Goal: Task Accomplishment & Management: Use online tool/utility

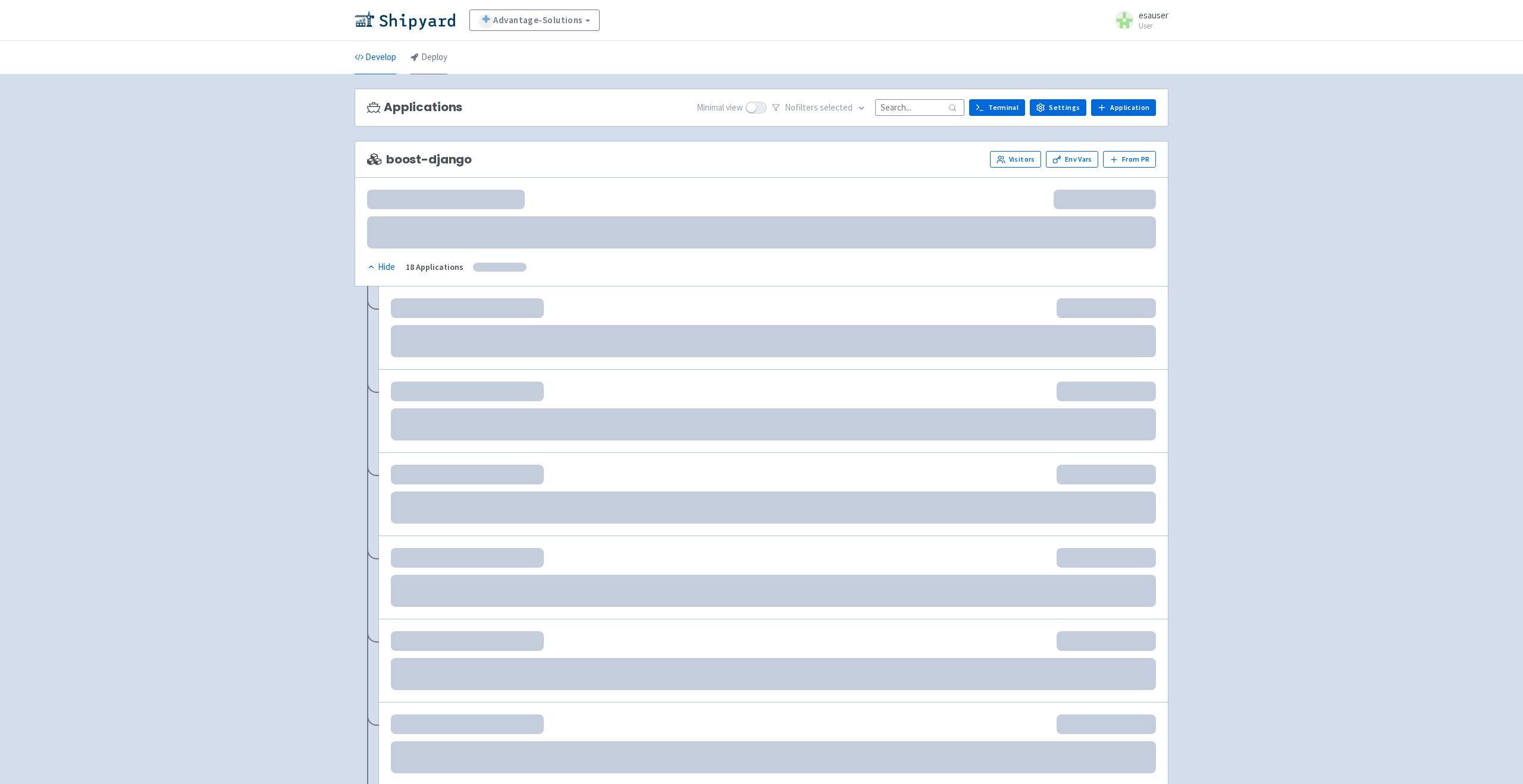
click at [429, 51] on link "Deploy" at bounding box center [429, 57] width 37 height 33
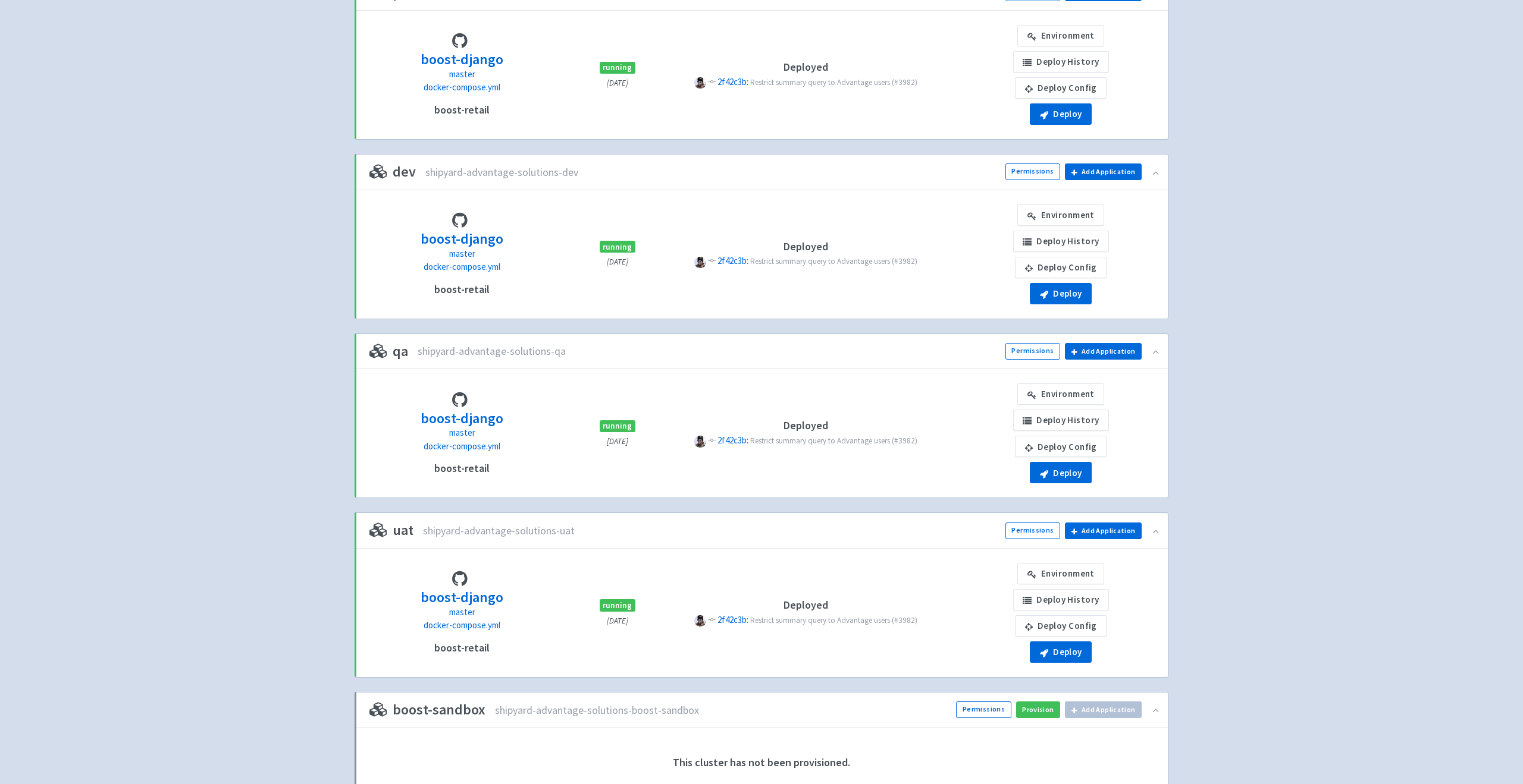
scroll to position [164, 0]
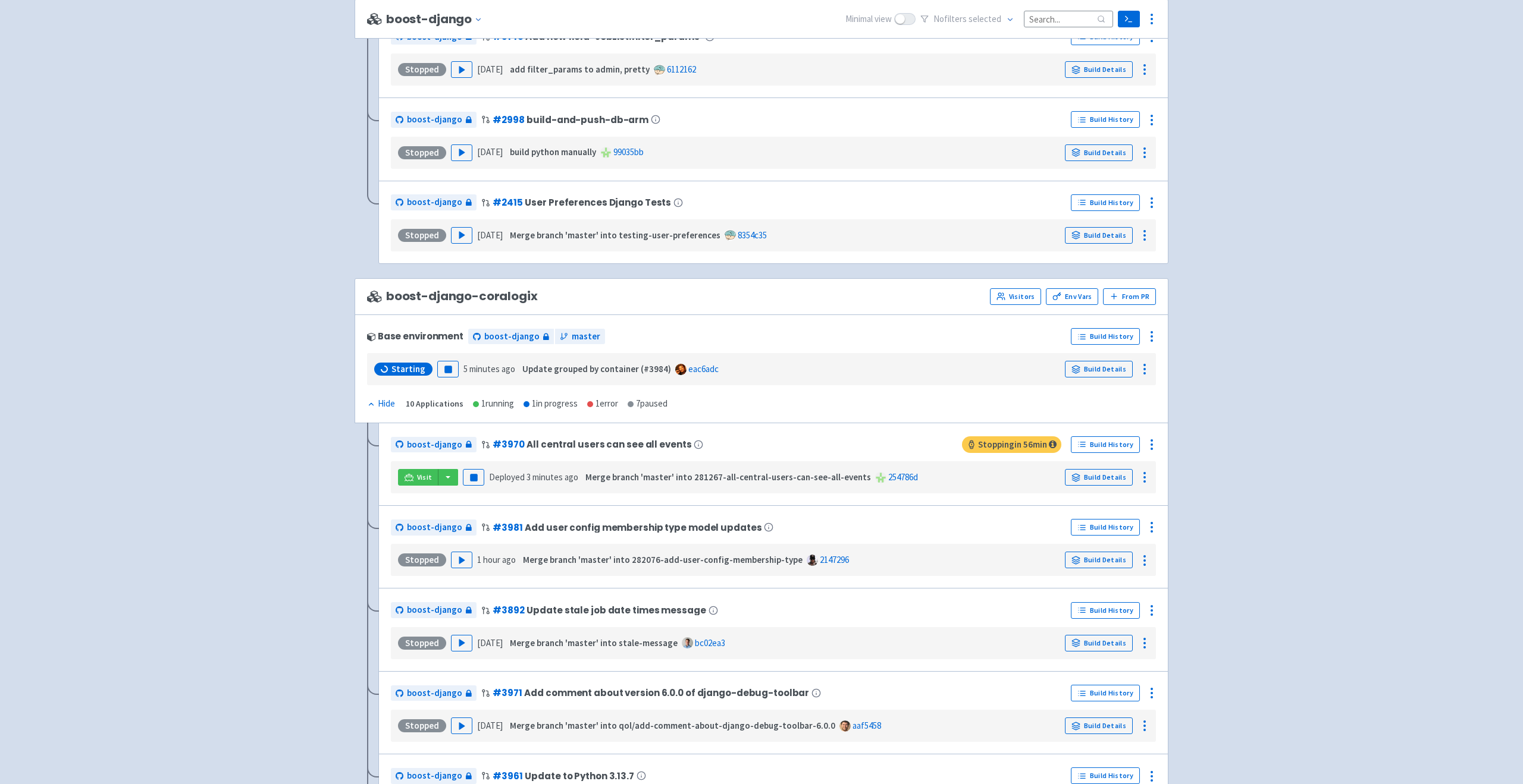
scroll to position [1448, 0]
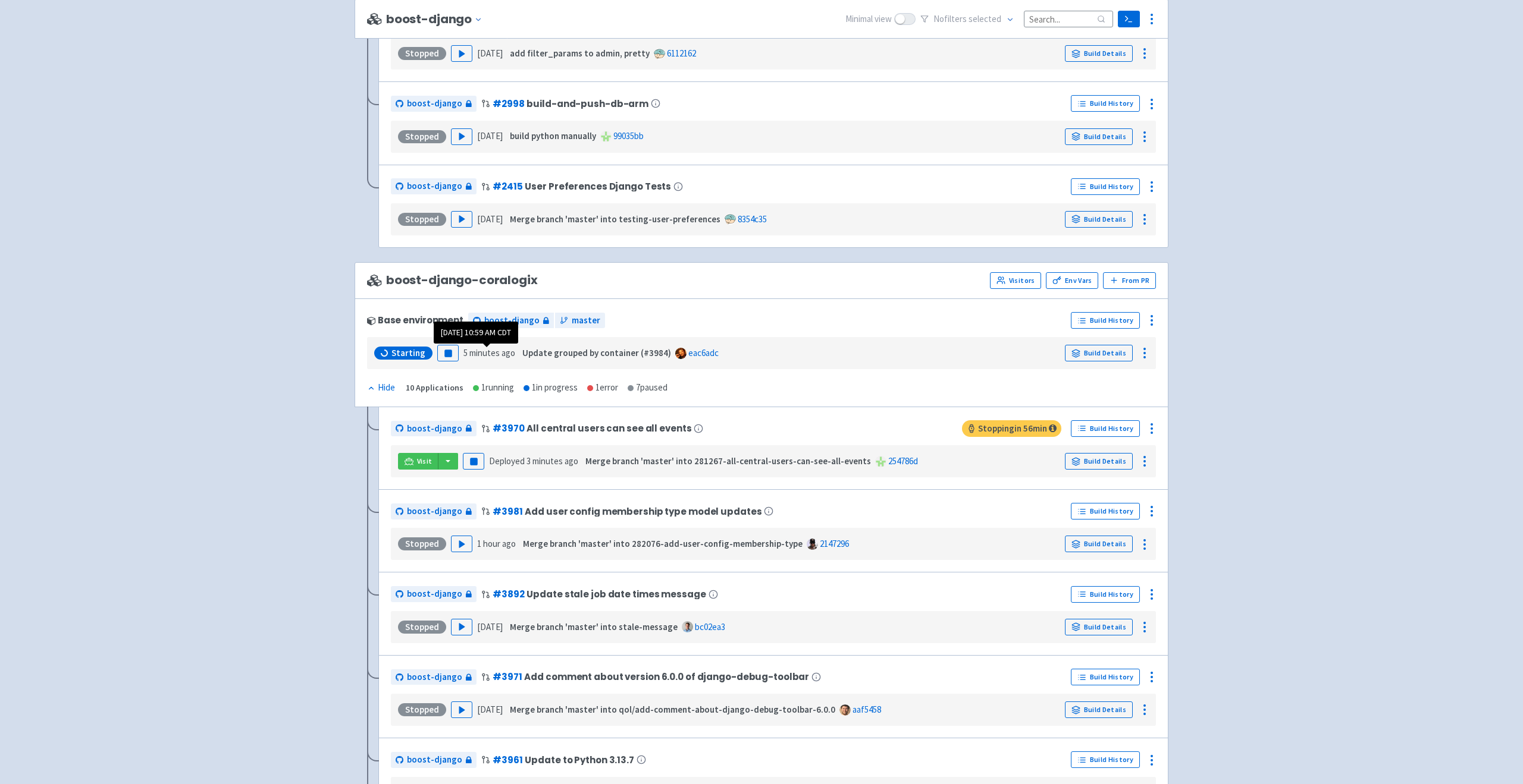
click at [507, 355] on time "5 minutes ago" at bounding box center [490, 353] width 52 height 12
drag, startPoint x: 507, startPoint y: 355, endPoint x: 462, endPoint y: 355, distance: 45.0
click at [464, 355] on time "5 minutes ago" at bounding box center [490, 353] width 52 height 12
click at [770, 382] on div "Base environment boost-django master Build History Starting Pause 5 minutes ago…" at bounding box center [762, 352] width 814 height 109
click at [1085, 361] on div "Build Details" at bounding box center [1106, 353] width 84 height 19
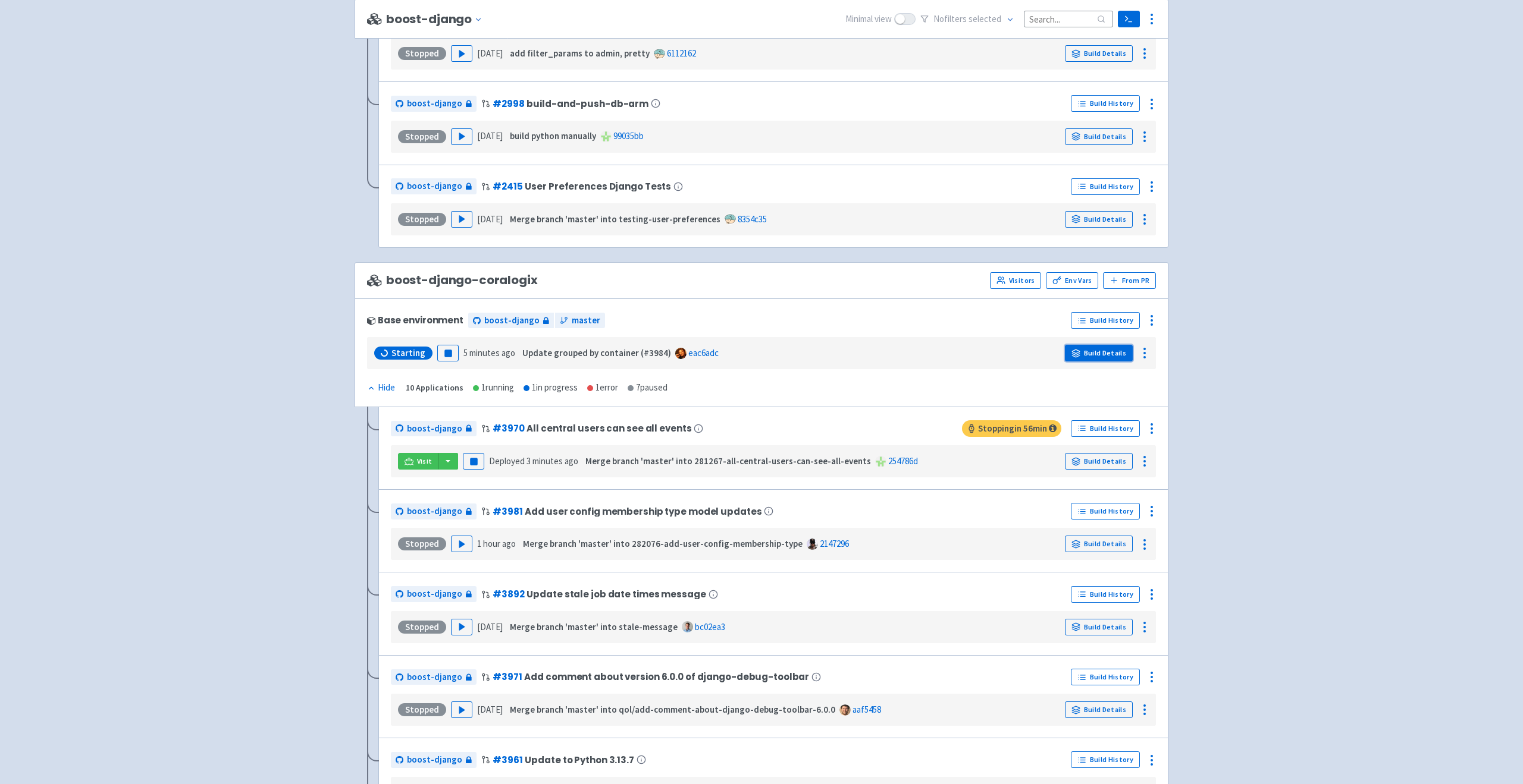
click at [1083, 353] on link "Build Details" at bounding box center [1098, 353] width 67 height 17
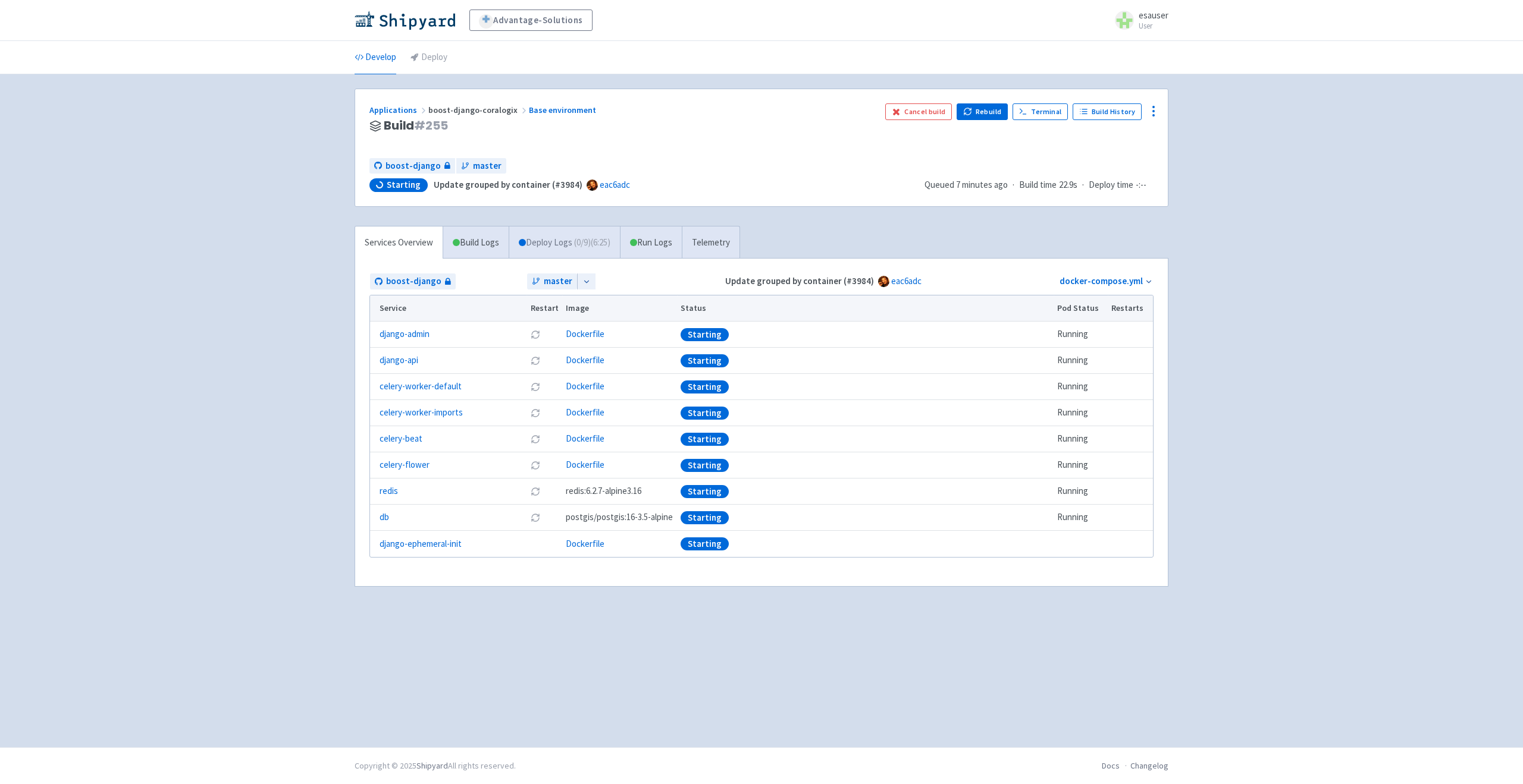
click at [573, 245] on link "Deploy Logs ( 0 / 9 ) (6:25)" at bounding box center [564, 242] width 111 height 32
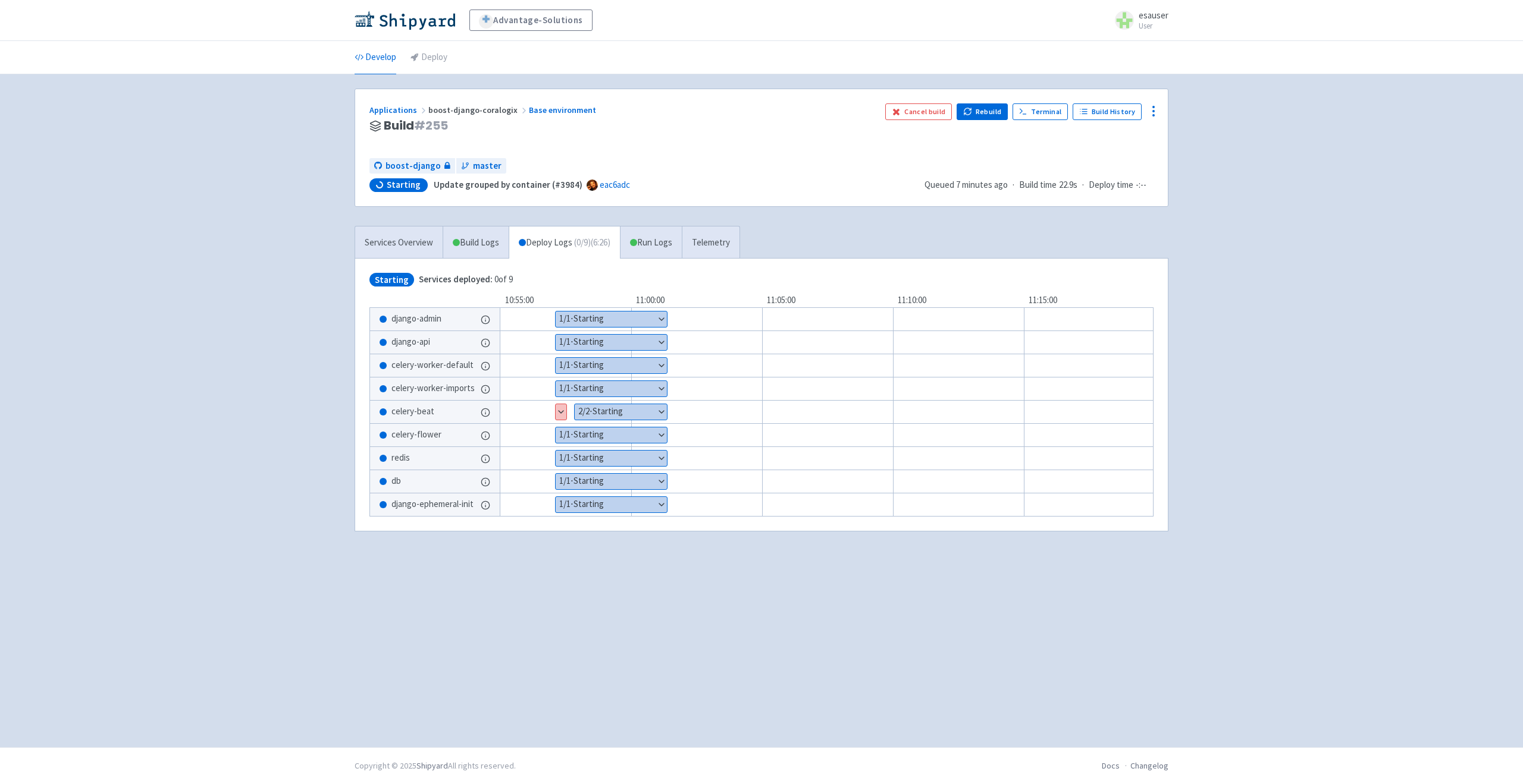
click at [607, 416] on button "Show details" at bounding box center [620, 411] width 93 height 15
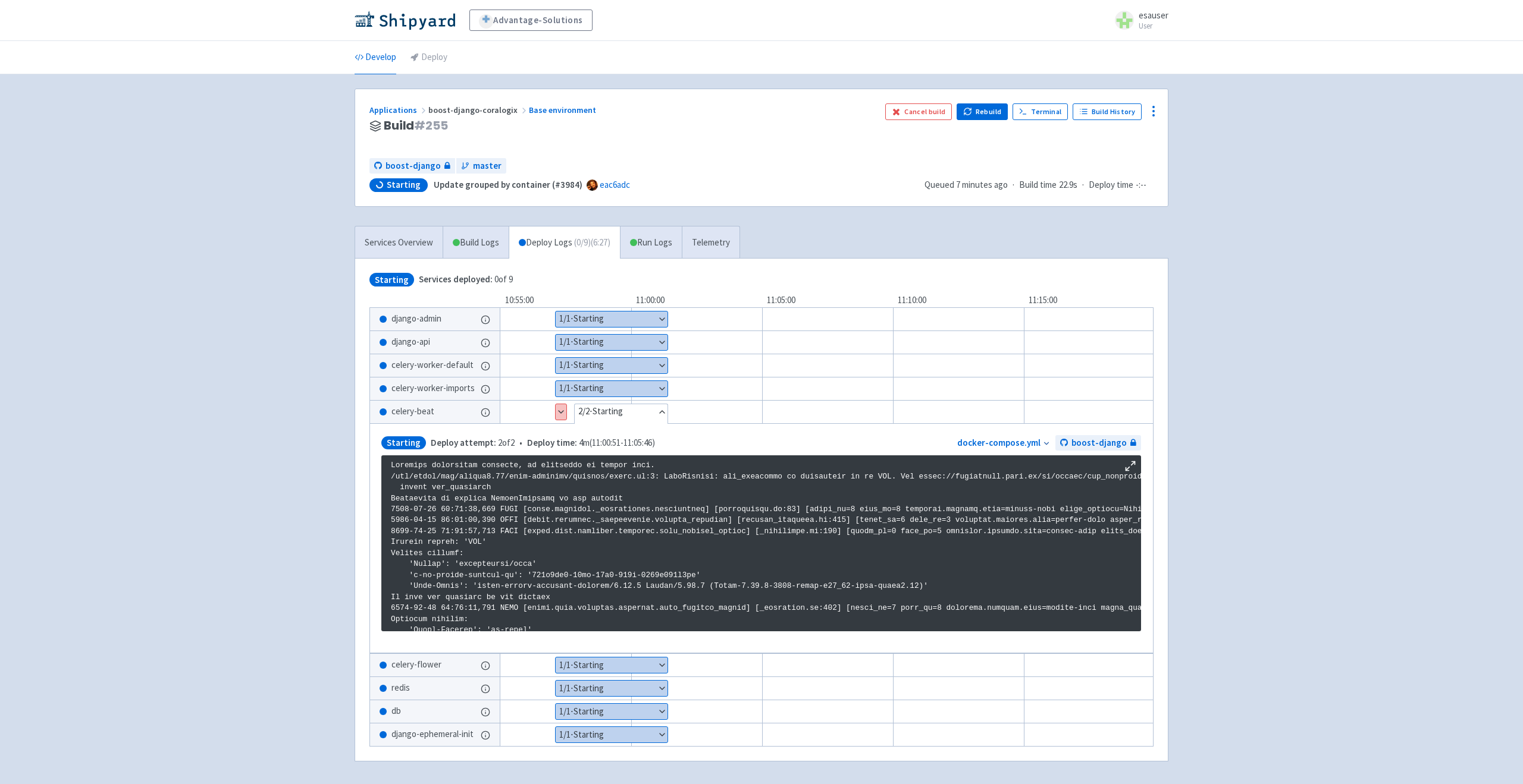
scroll to position [2035, 0]
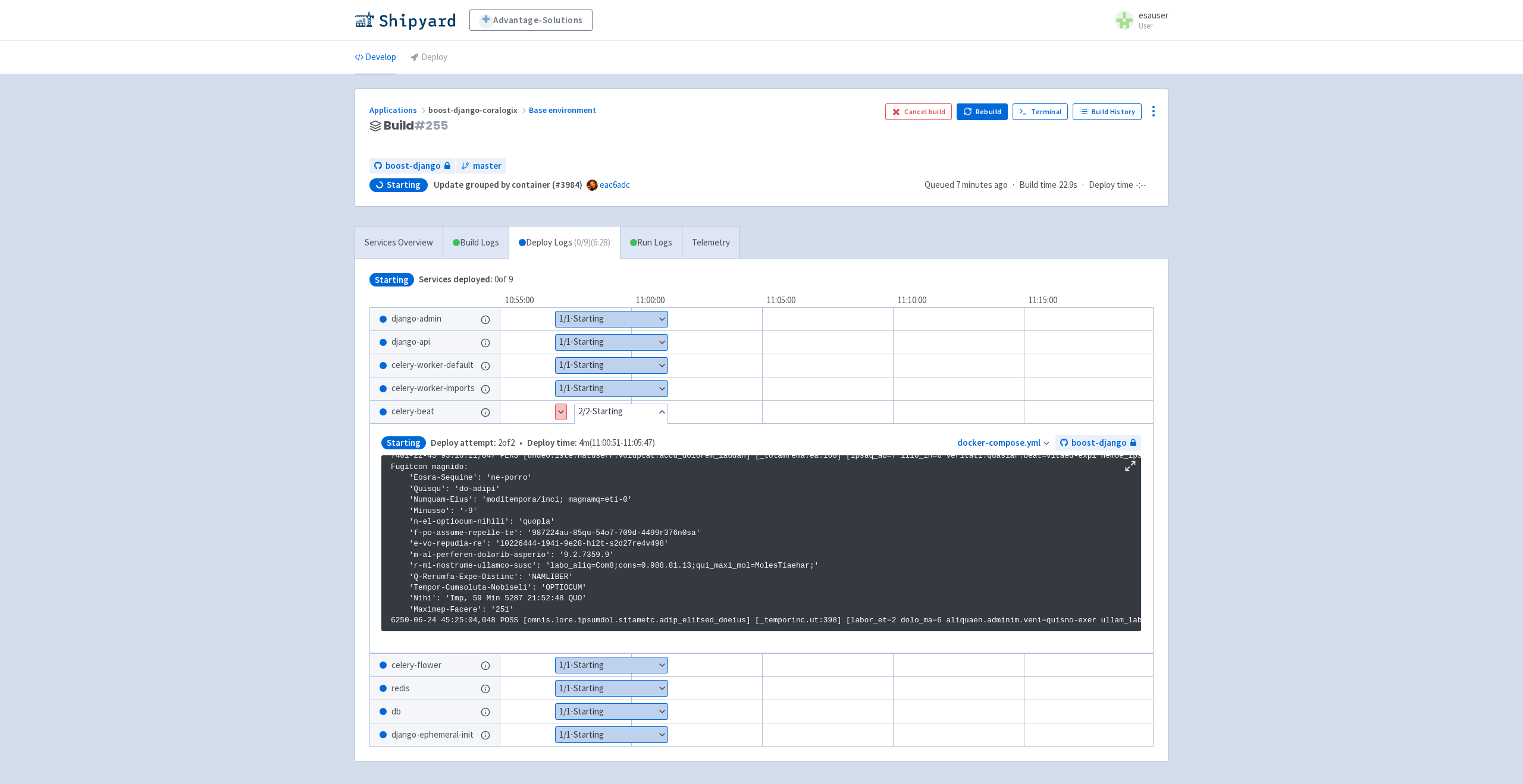
click at [607, 416] on button "Hide details" at bounding box center [620, 411] width 93 height 15
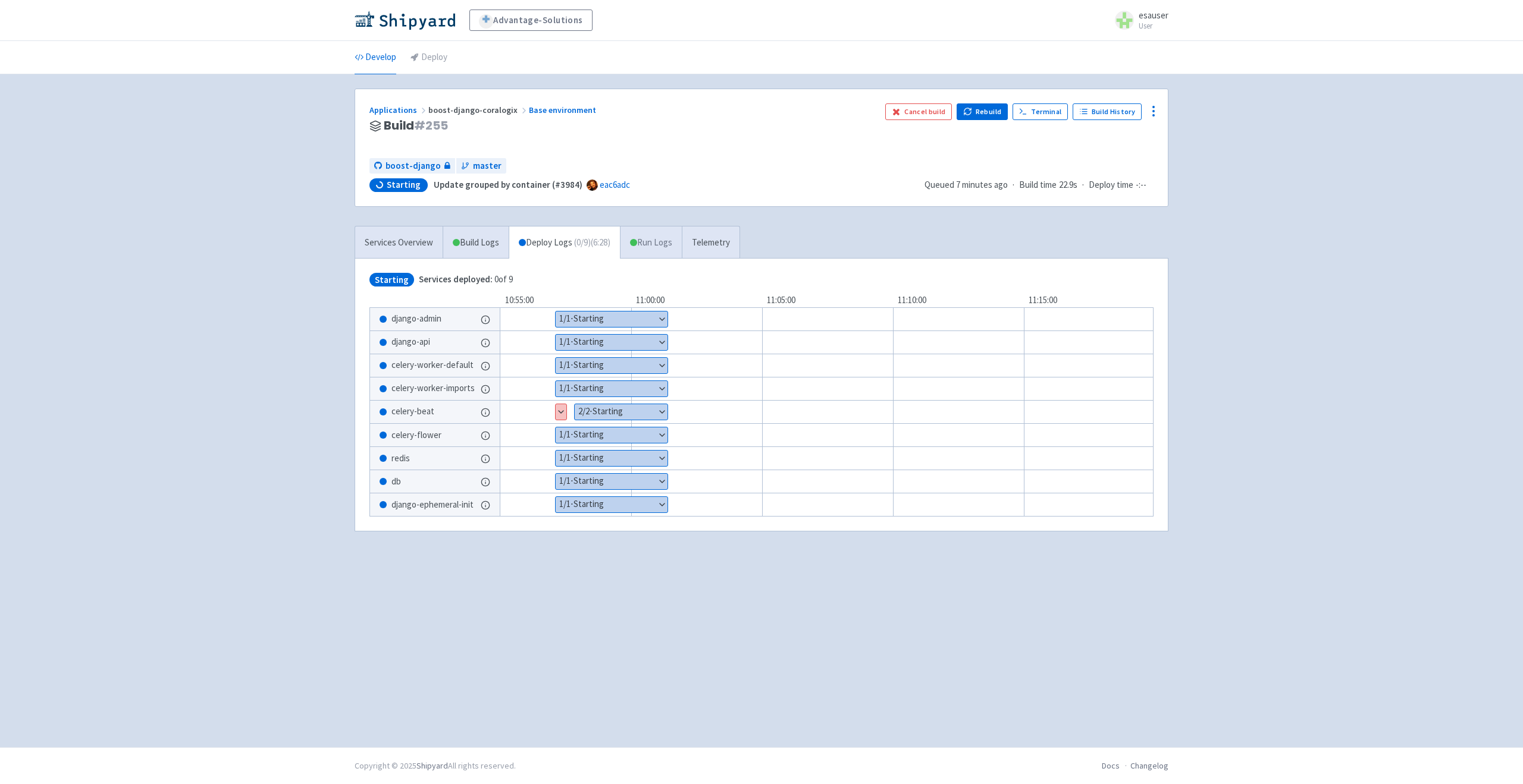
click at [659, 241] on link "Run Logs" at bounding box center [651, 242] width 62 height 32
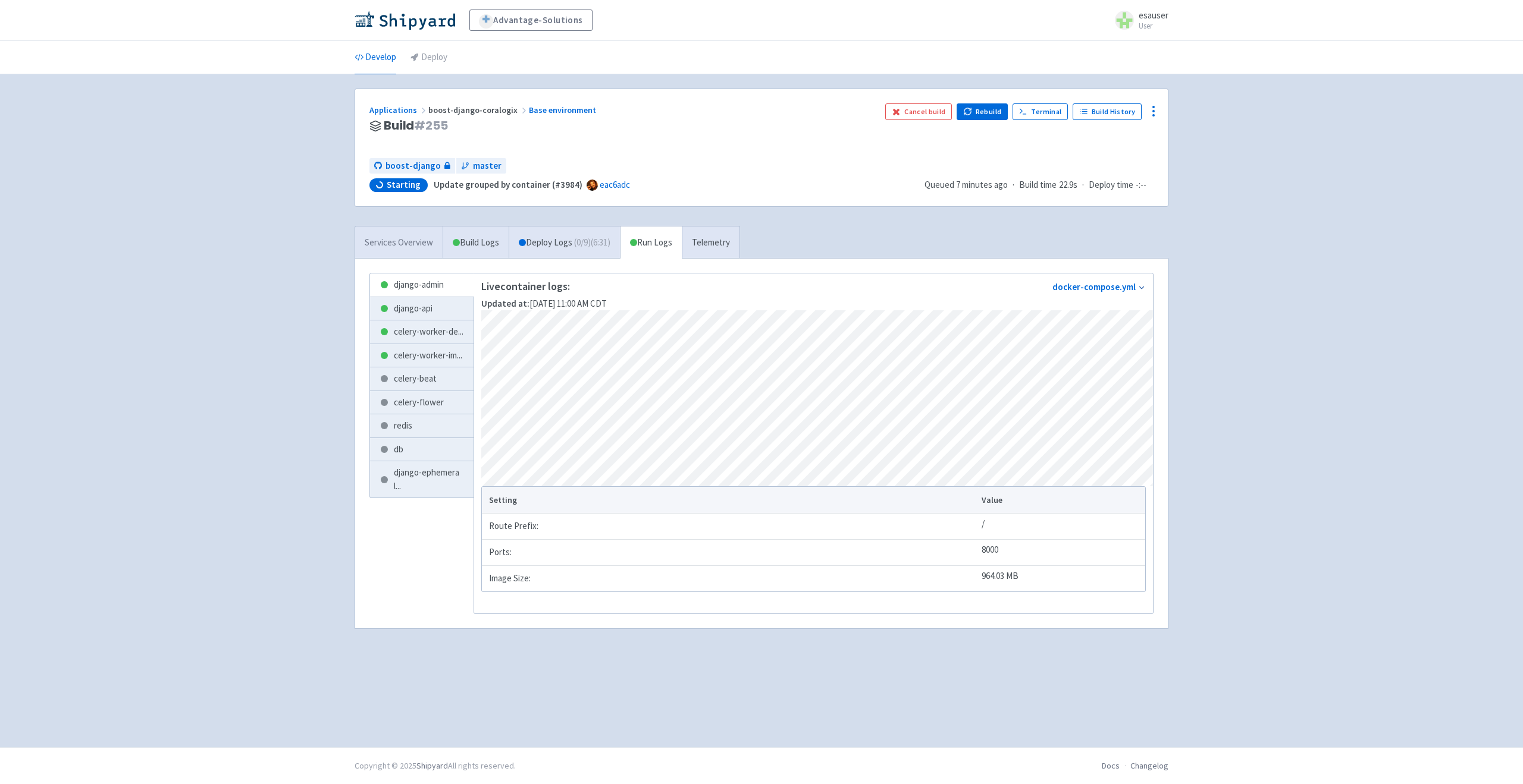
click at [404, 228] on link "Services Overview" at bounding box center [398, 242] width 87 height 32
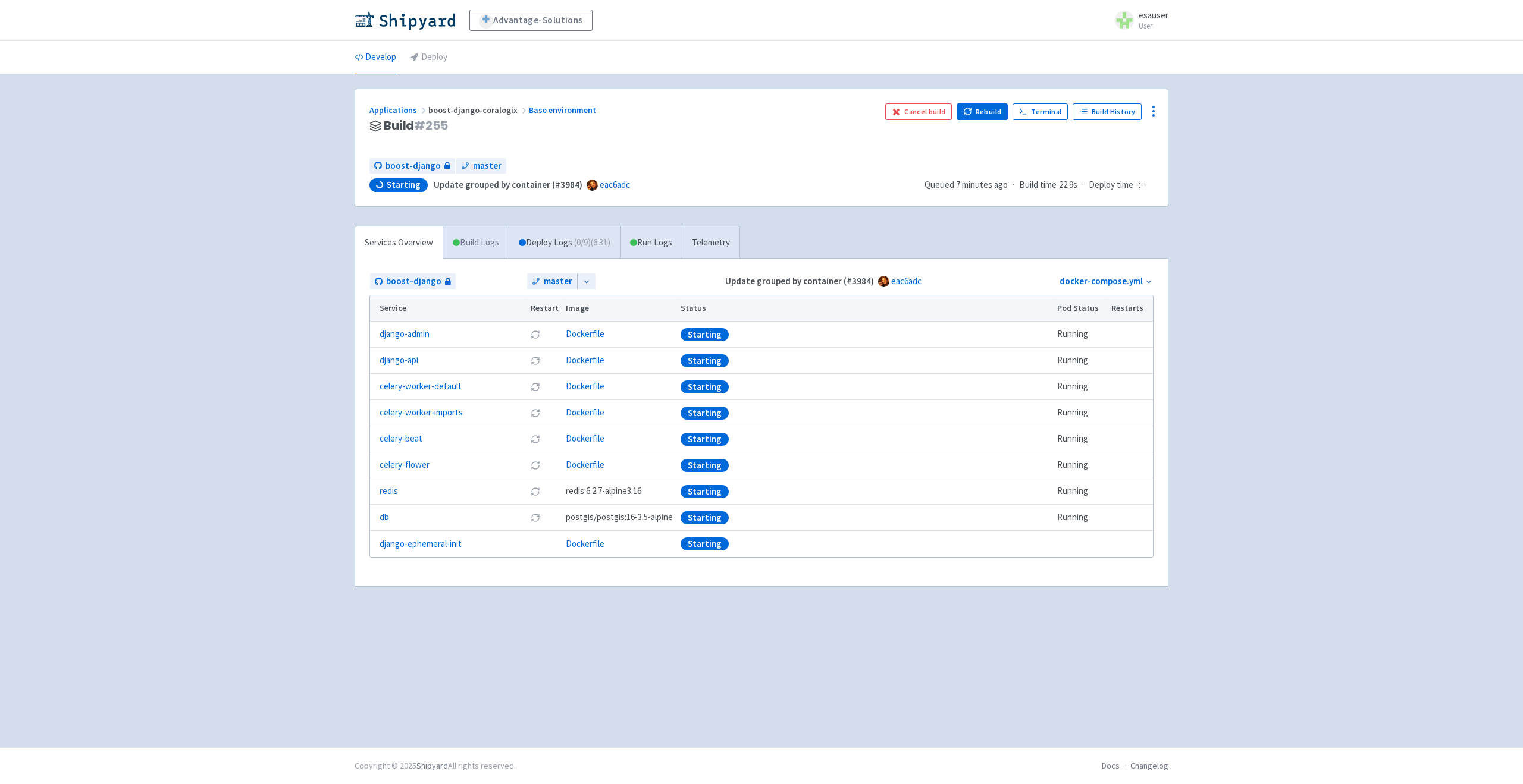
click at [462, 237] on link "Build Logs" at bounding box center [475, 242] width 66 height 32
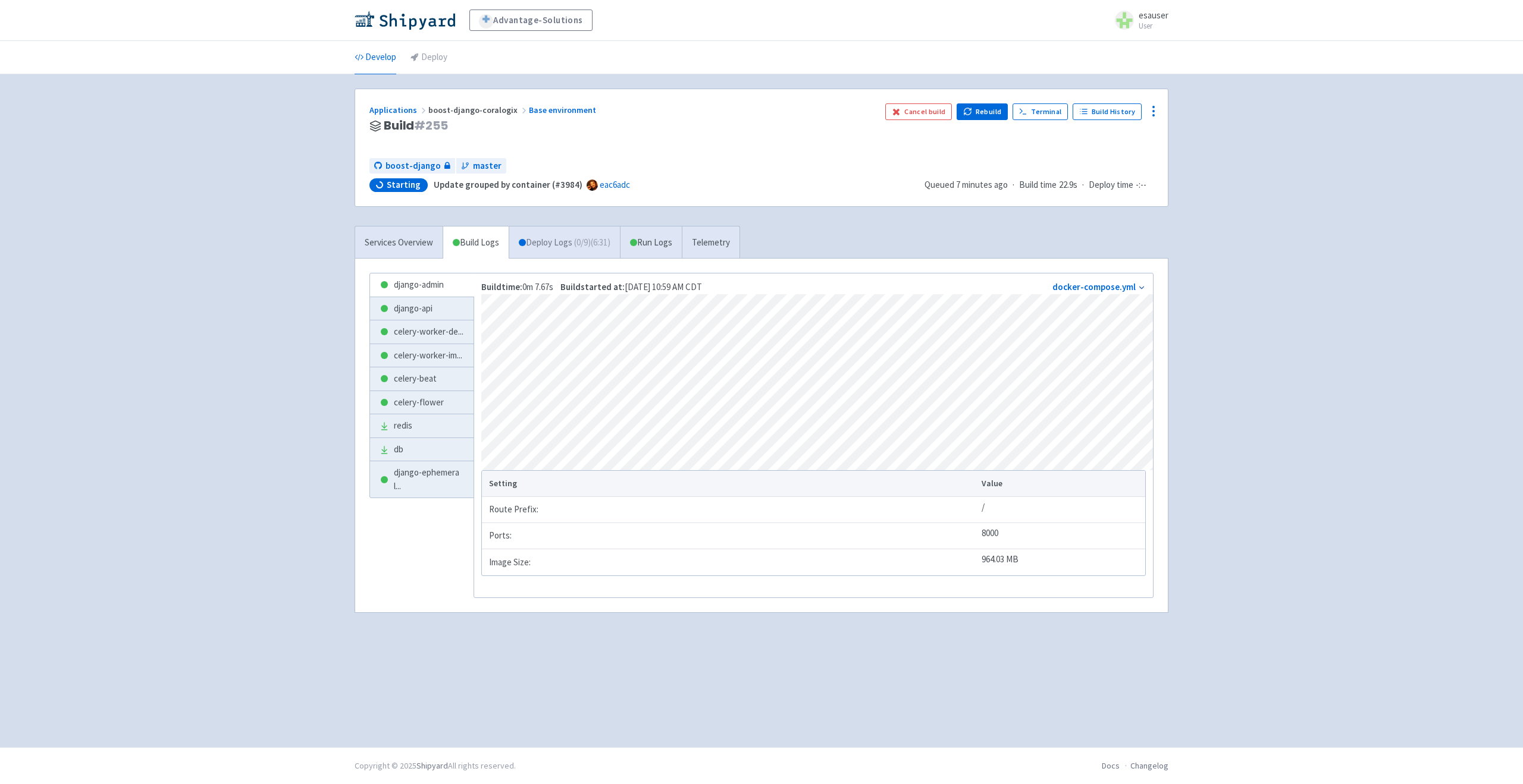
click at [520, 238] on link "Deploy Logs ( 0 / 9 ) (6:31)" at bounding box center [564, 242] width 111 height 32
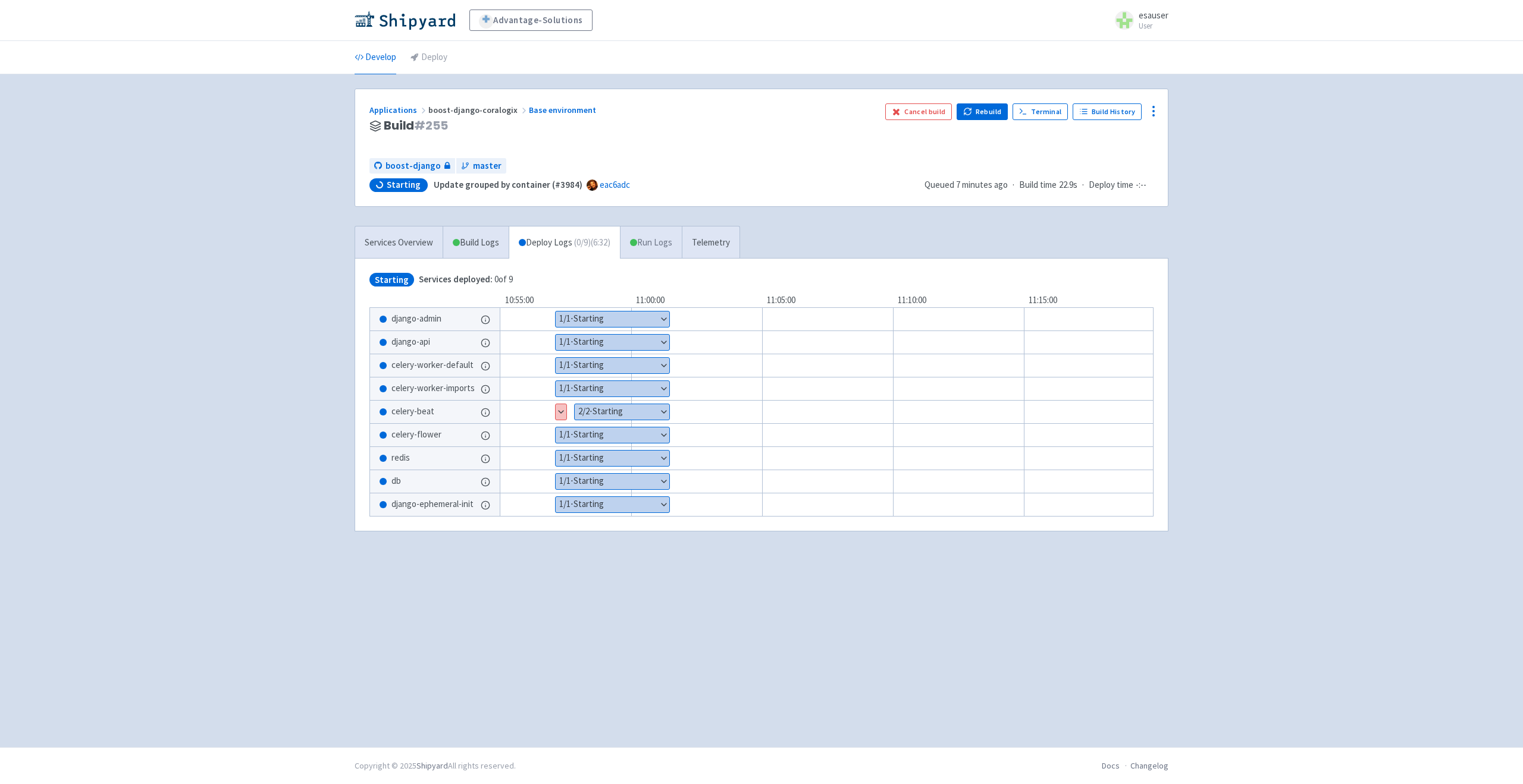
click at [637, 239] on span at bounding box center [633, 242] width 7 height 7
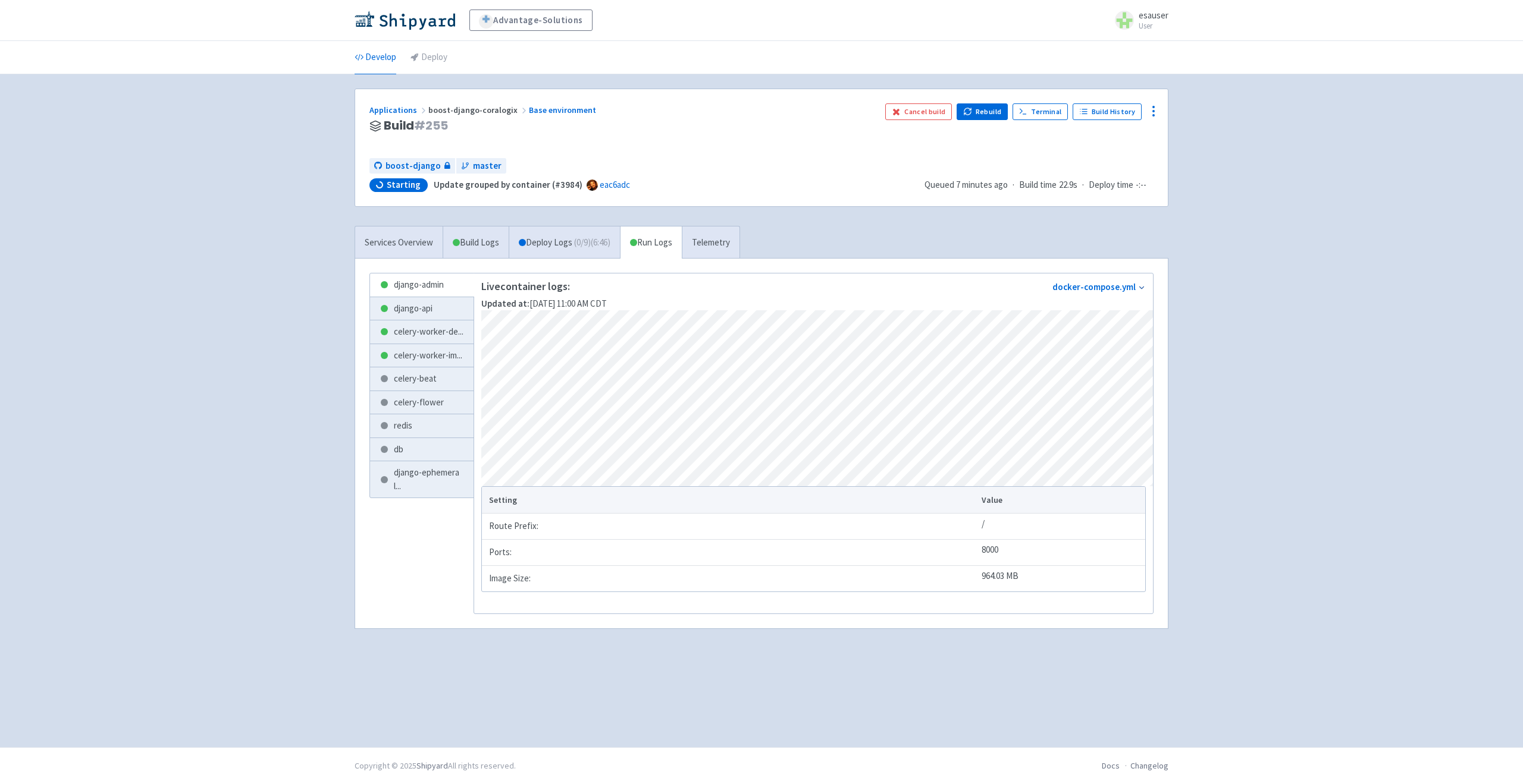
click at [805, 226] on div "Services Overview Build Logs Deploy Logs ( 0 / 9 ) (6:46) Run Logs Telemetry dj…" at bounding box center [761, 435] width 828 height 418
click at [403, 108] on link "Applications" at bounding box center [399, 110] width 59 height 11
click at [537, 232] on link "Deploy Logs" at bounding box center [545, 242] width 73 height 32
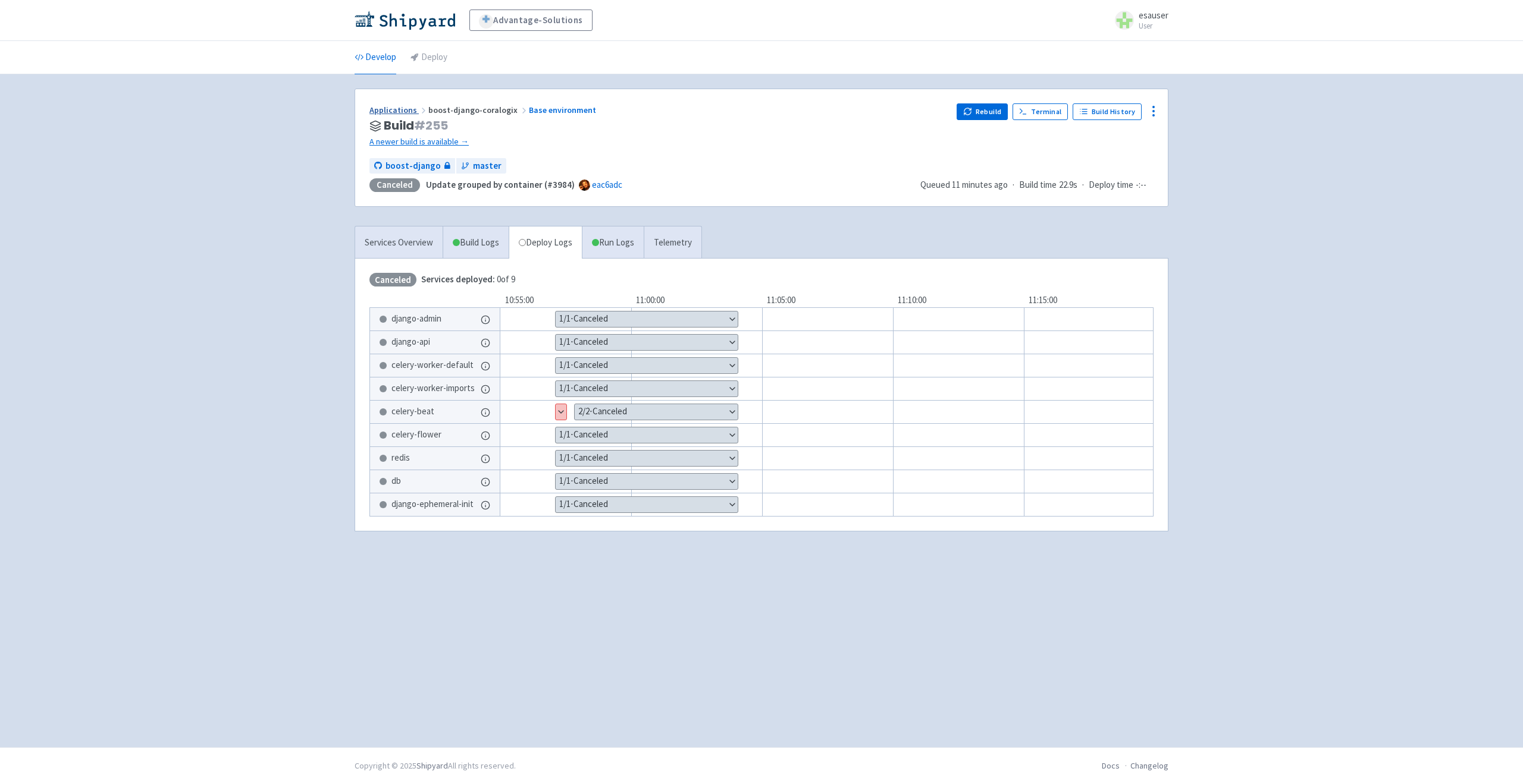
click at [409, 108] on link "Applications" at bounding box center [399, 110] width 59 height 11
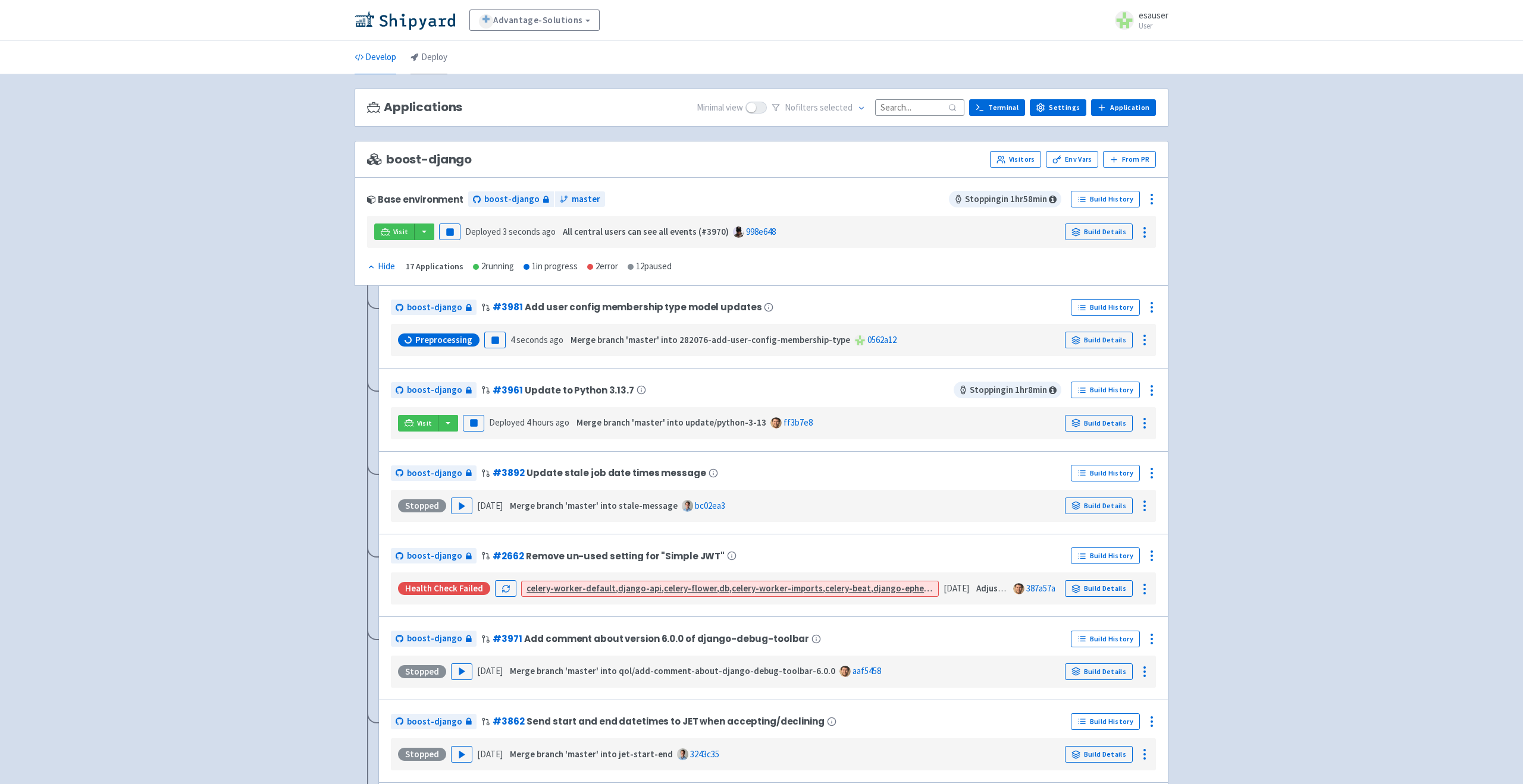
click at [446, 56] on link "Deploy" at bounding box center [429, 57] width 37 height 33
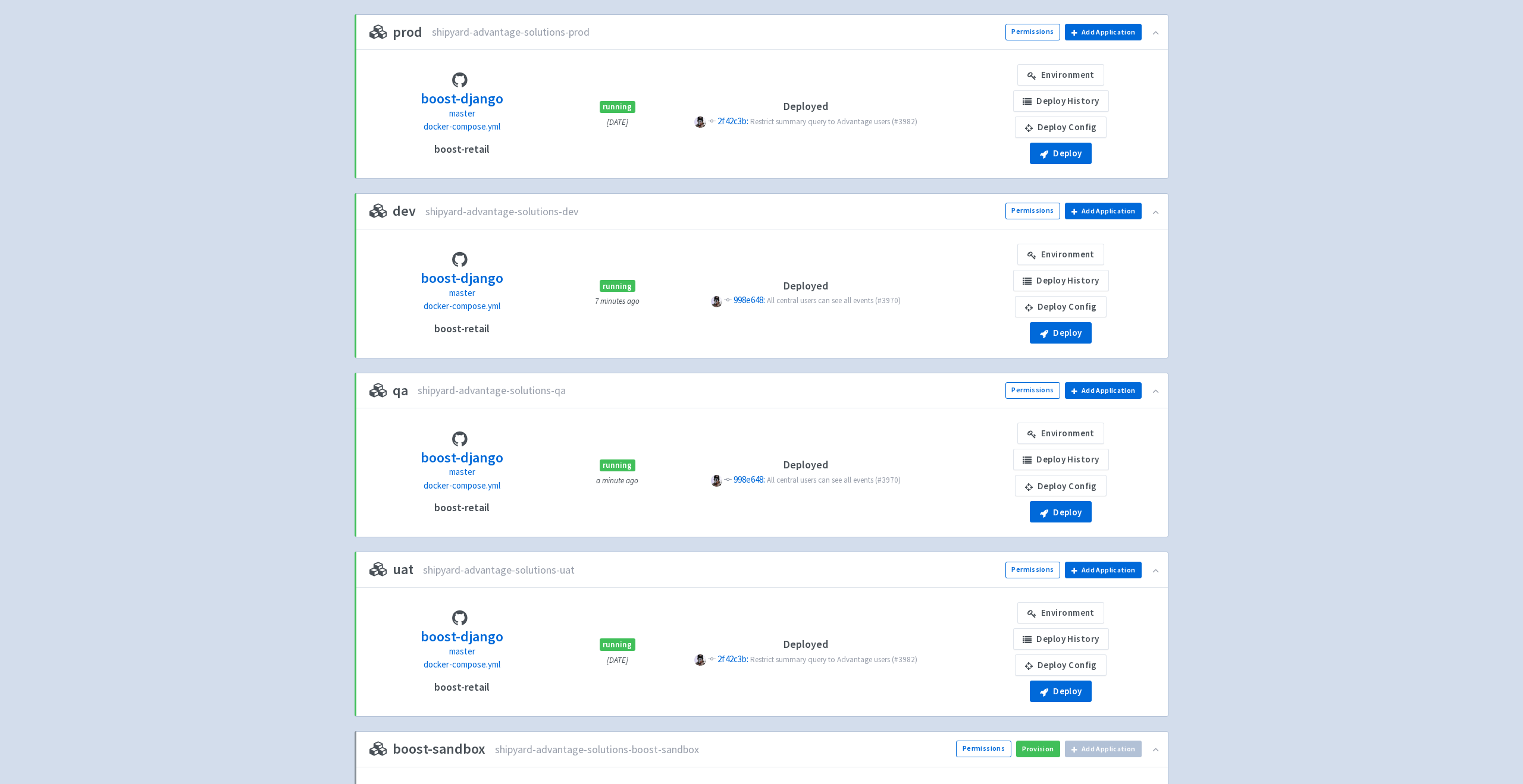
scroll to position [133, 0]
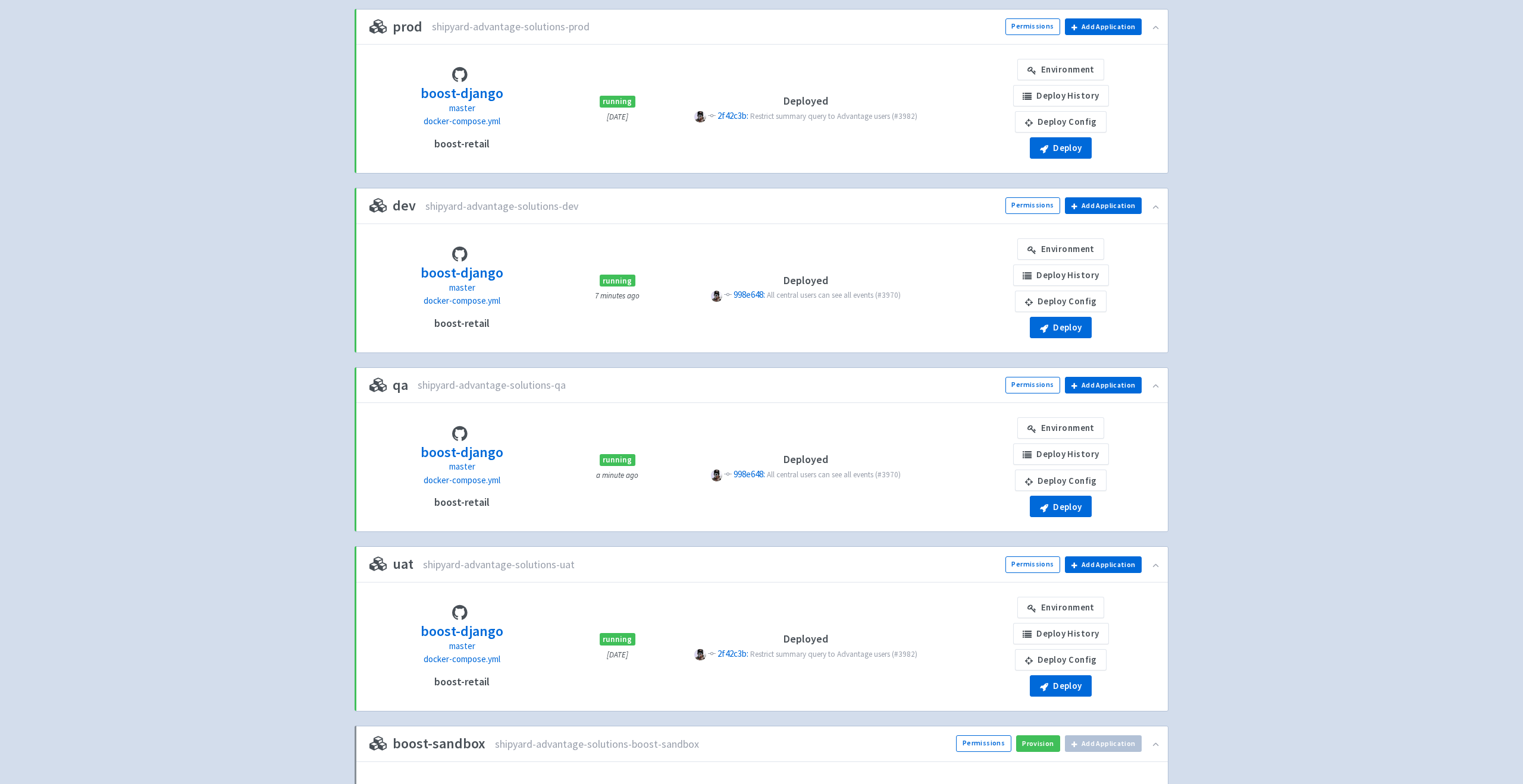
click at [295, 370] on div "Advantage-Solutions esauser User Profile Sign out Develop Deploy" at bounding box center [761, 363] width 1523 height 992
drag, startPoint x: 610, startPoint y: 391, endPoint x: 98, endPoint y: 377, distance: 512.2
click at [98, 377] on div "Advantage-Solutions esauser User Profile Sign out Develop Deploy" at bounding box center [761, 363] width 1523 height 992
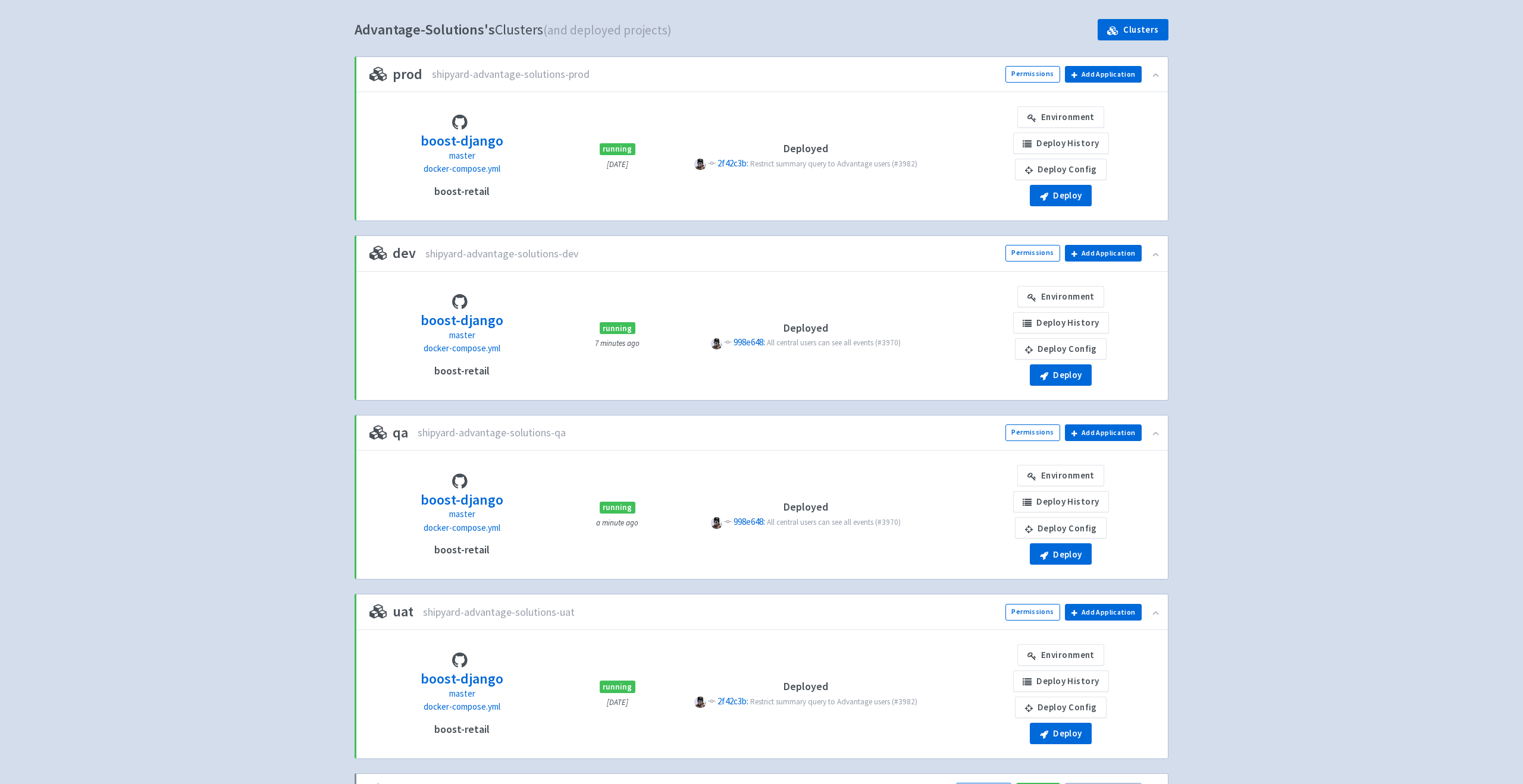
scroll to position [0, 0]
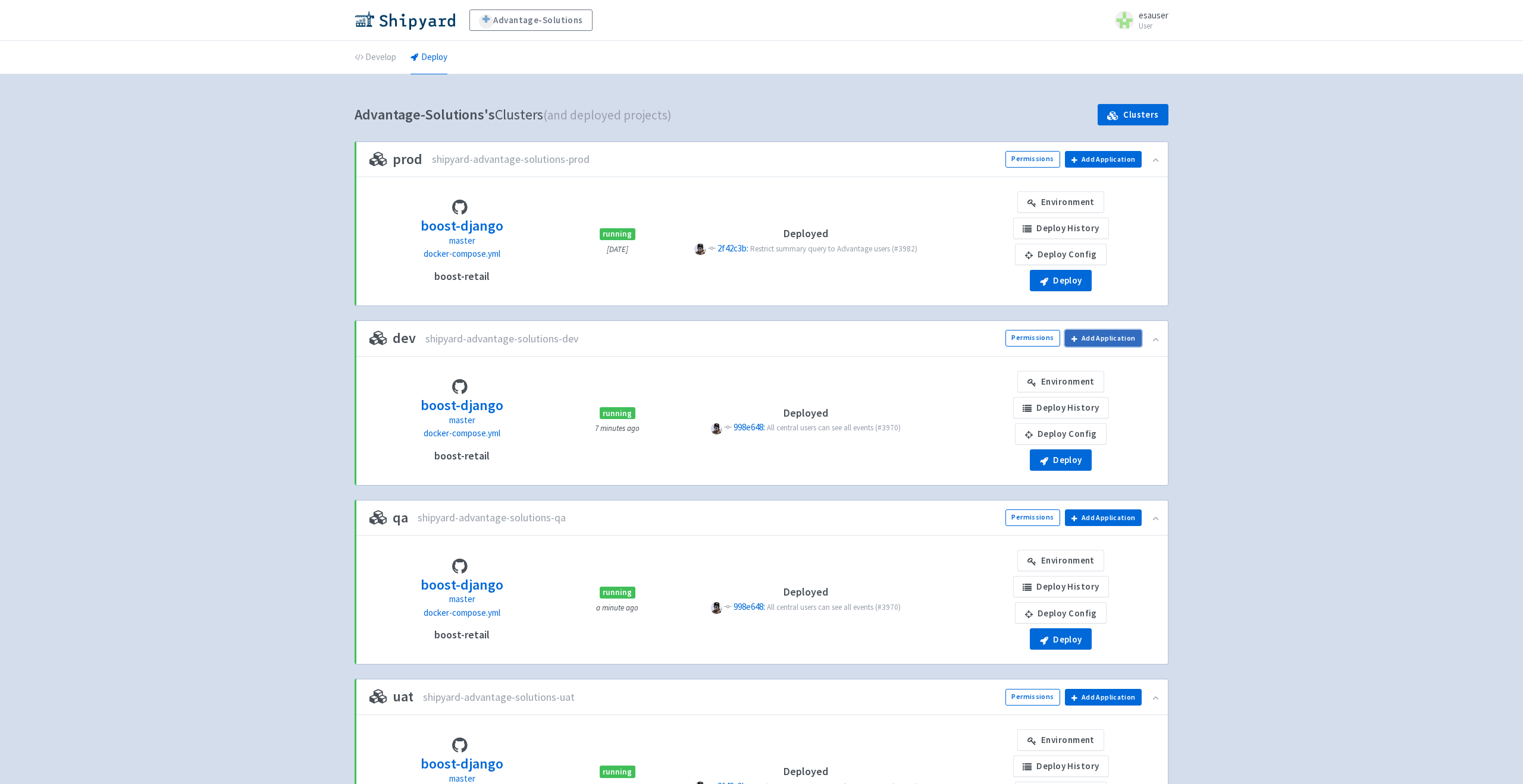
click at [1115, 339] on button "Add Application" at bounding box center [1102, 338] width 76 height 17
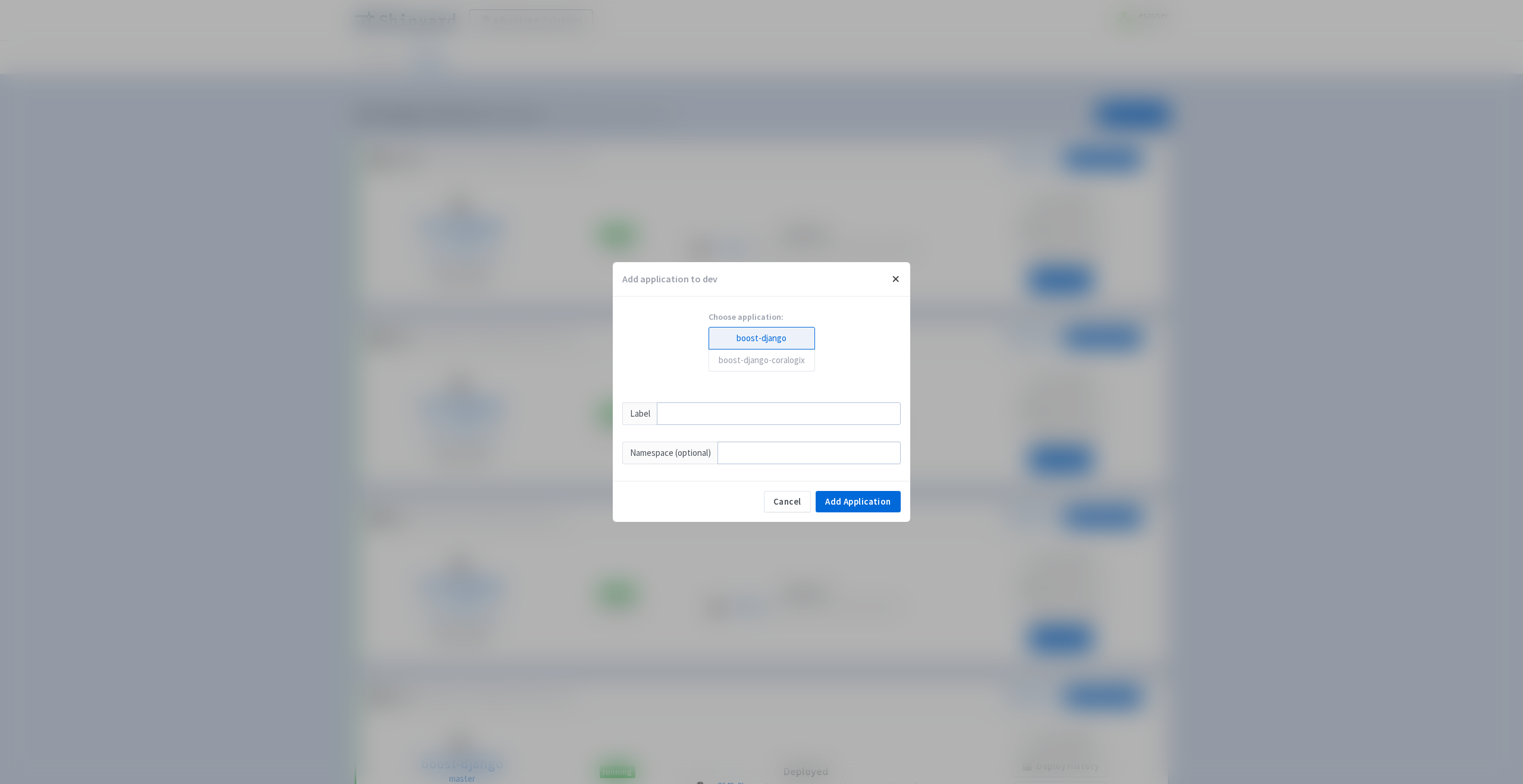
click at [891, 281] on button "Close" at bounding box center [896, 279] width 29 height 34
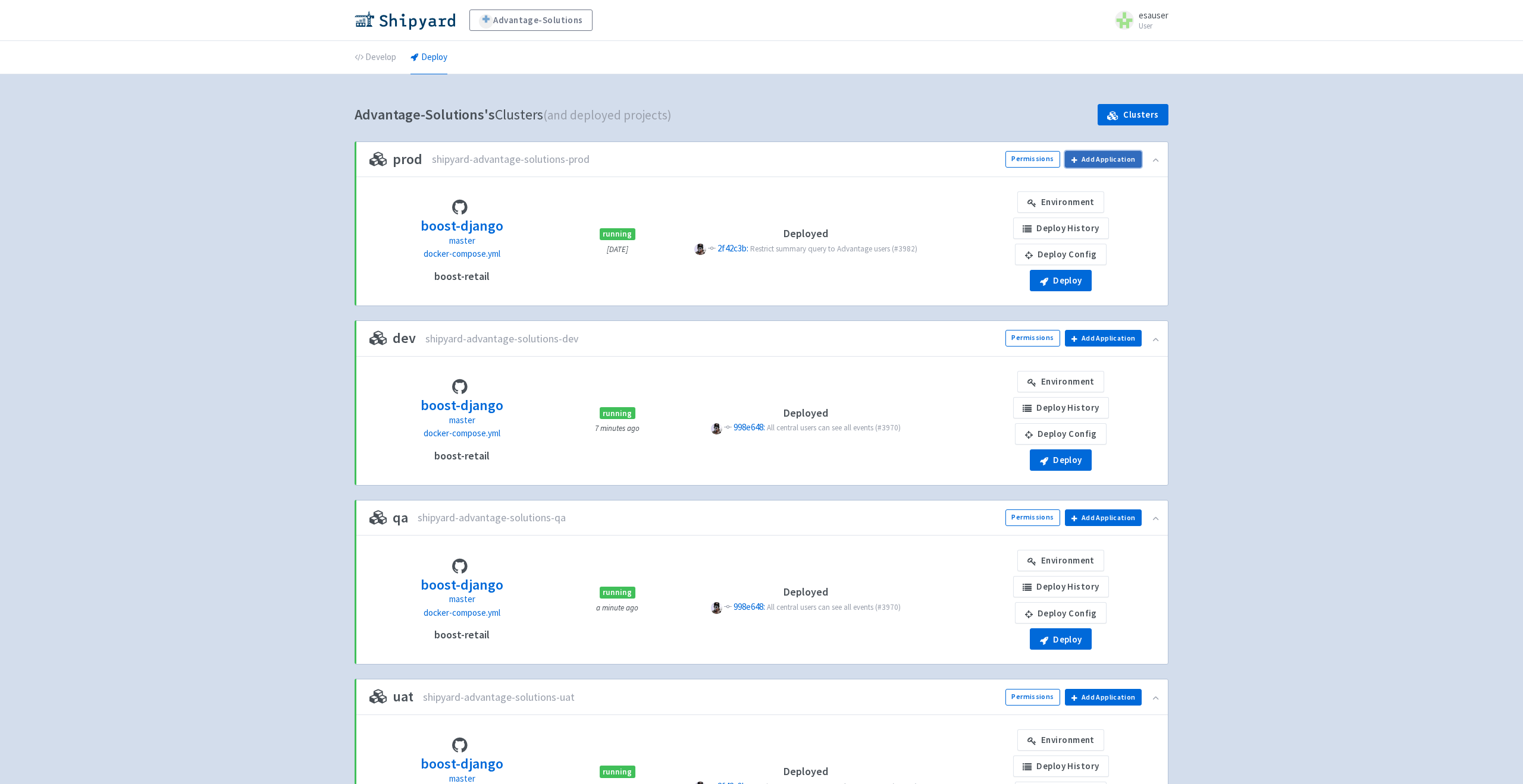
click at [1111, 159] on button "Add Application" at bounding box center [1102, 159] width 76 height 17
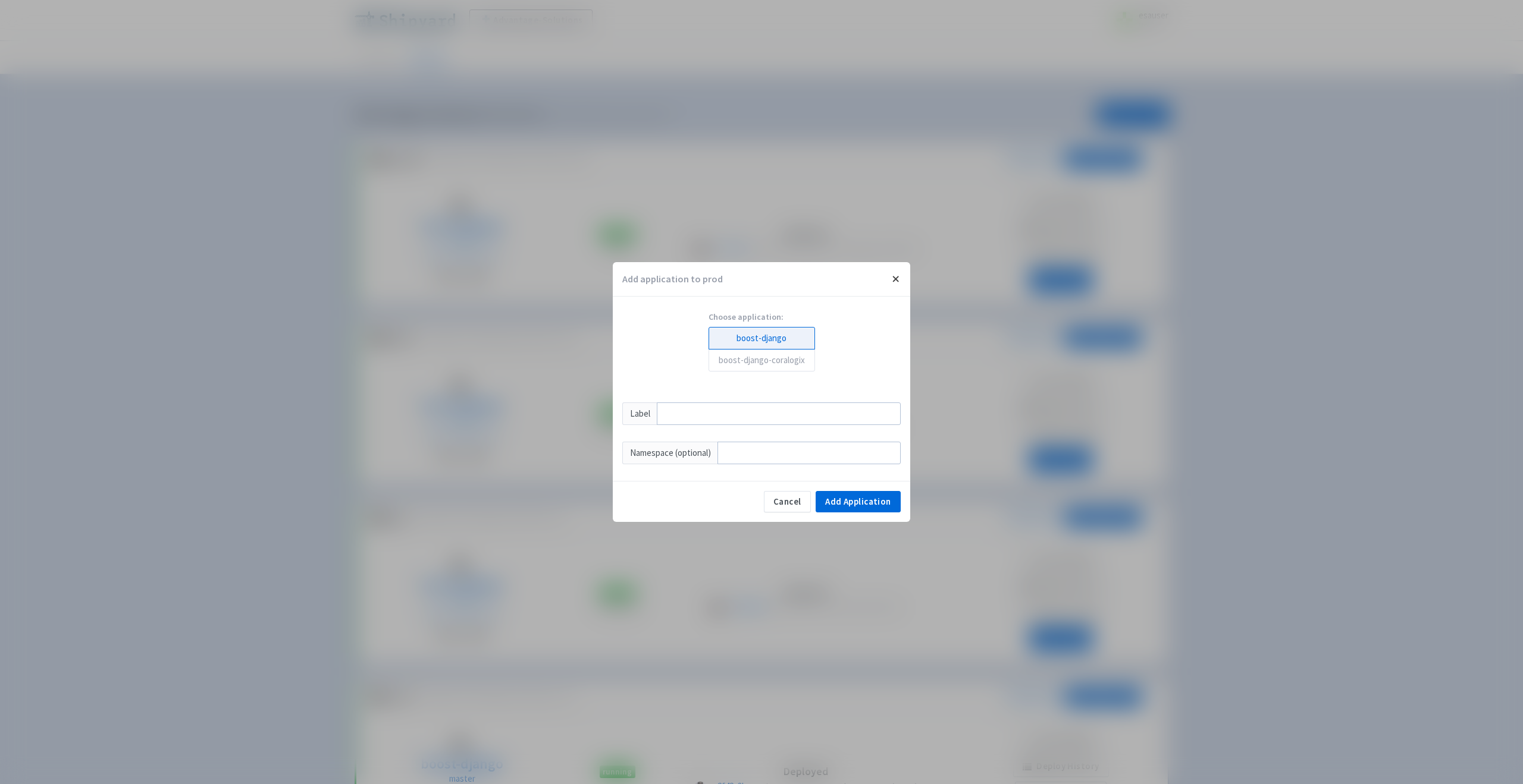
click at [896, 282] on button "Close" at bounding box center [896, 279] width 29 height 34
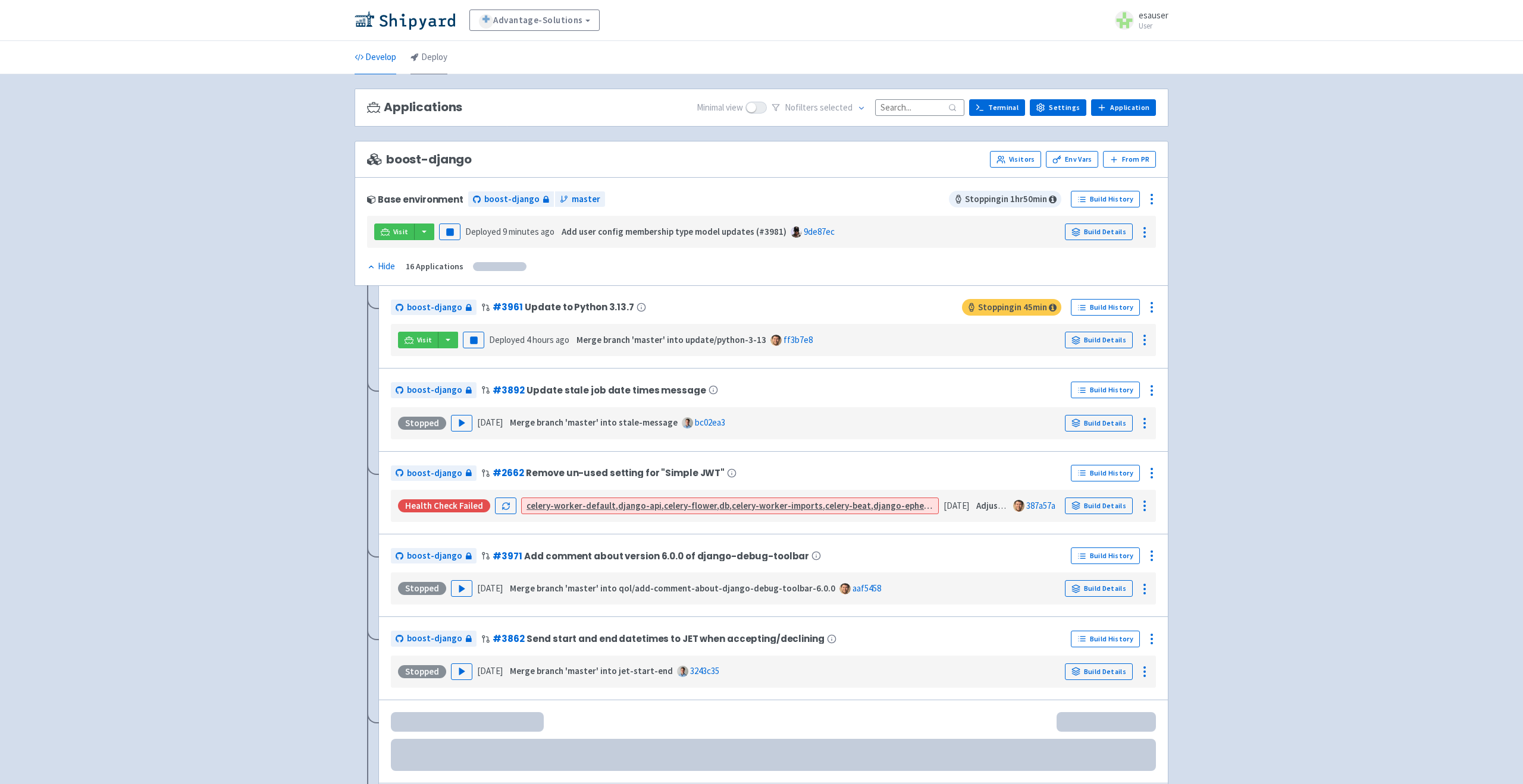
click at [429, 64] on link "Deploy" at bounding box center [429, 57] width 37 height 33
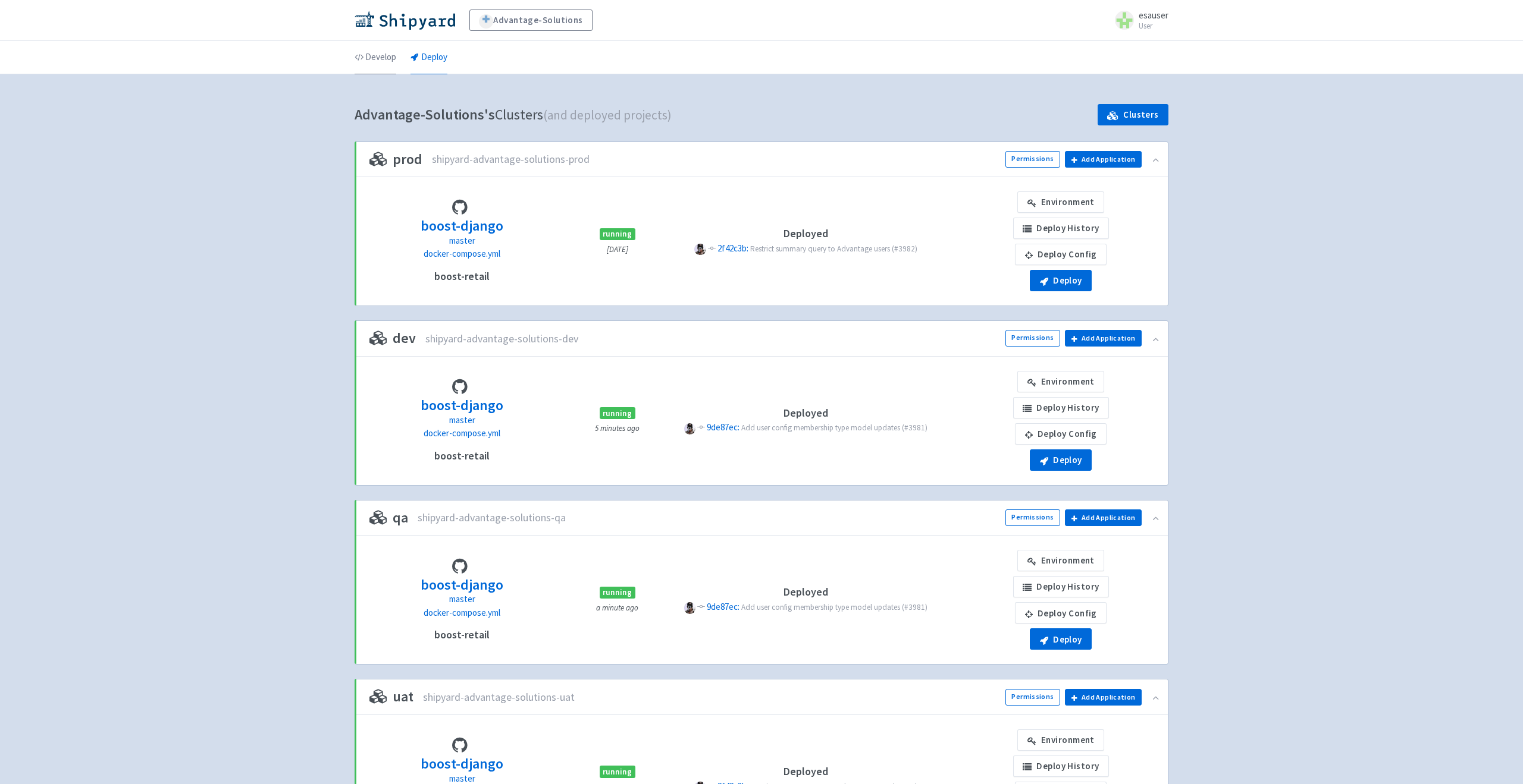
click at [371, 57] on link "Develop" at bounding box center [376, 57] width 41 height 33
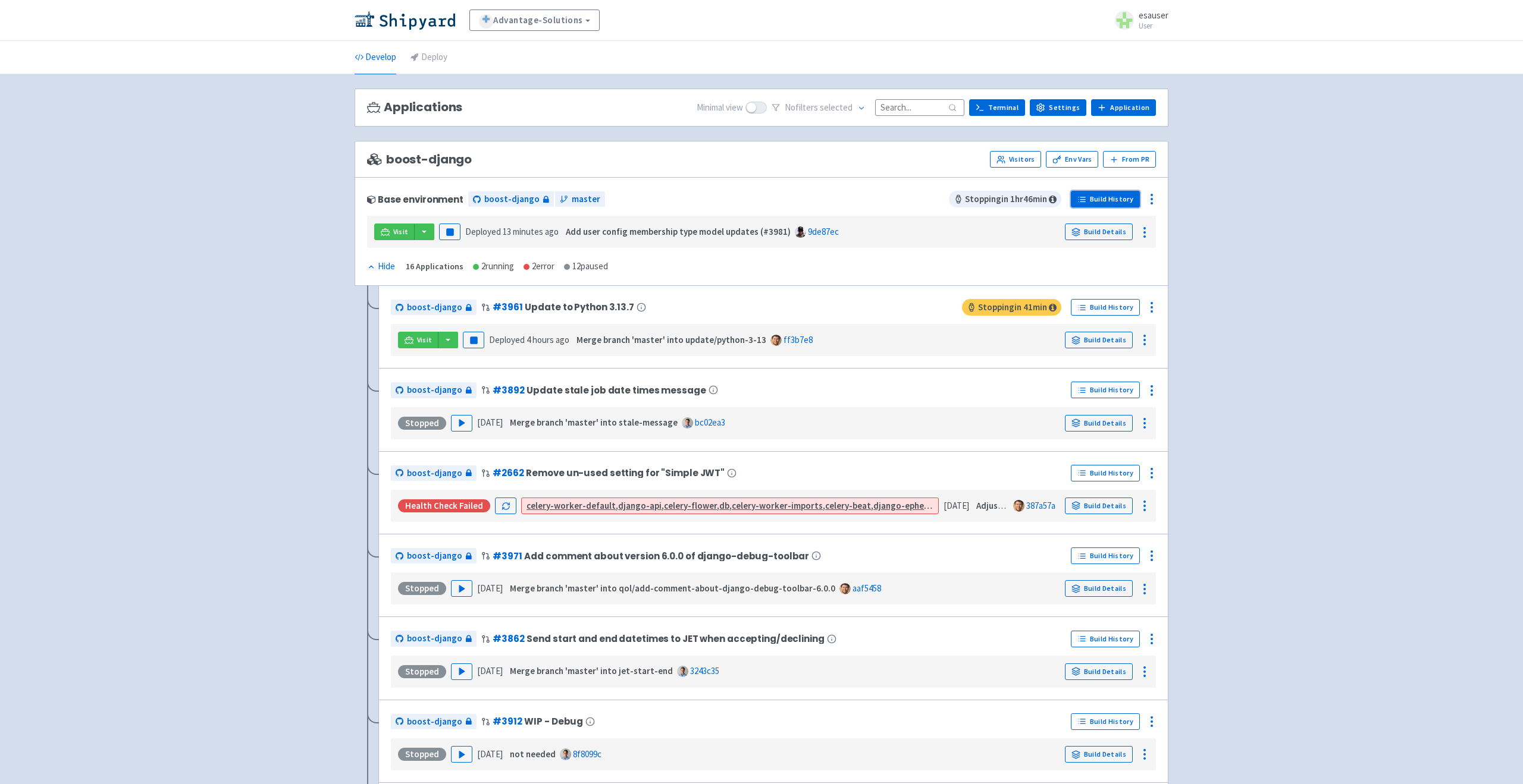
click at [1103, 197] on link "Build History" at bounding box center [1105, 199] width 69 height 17
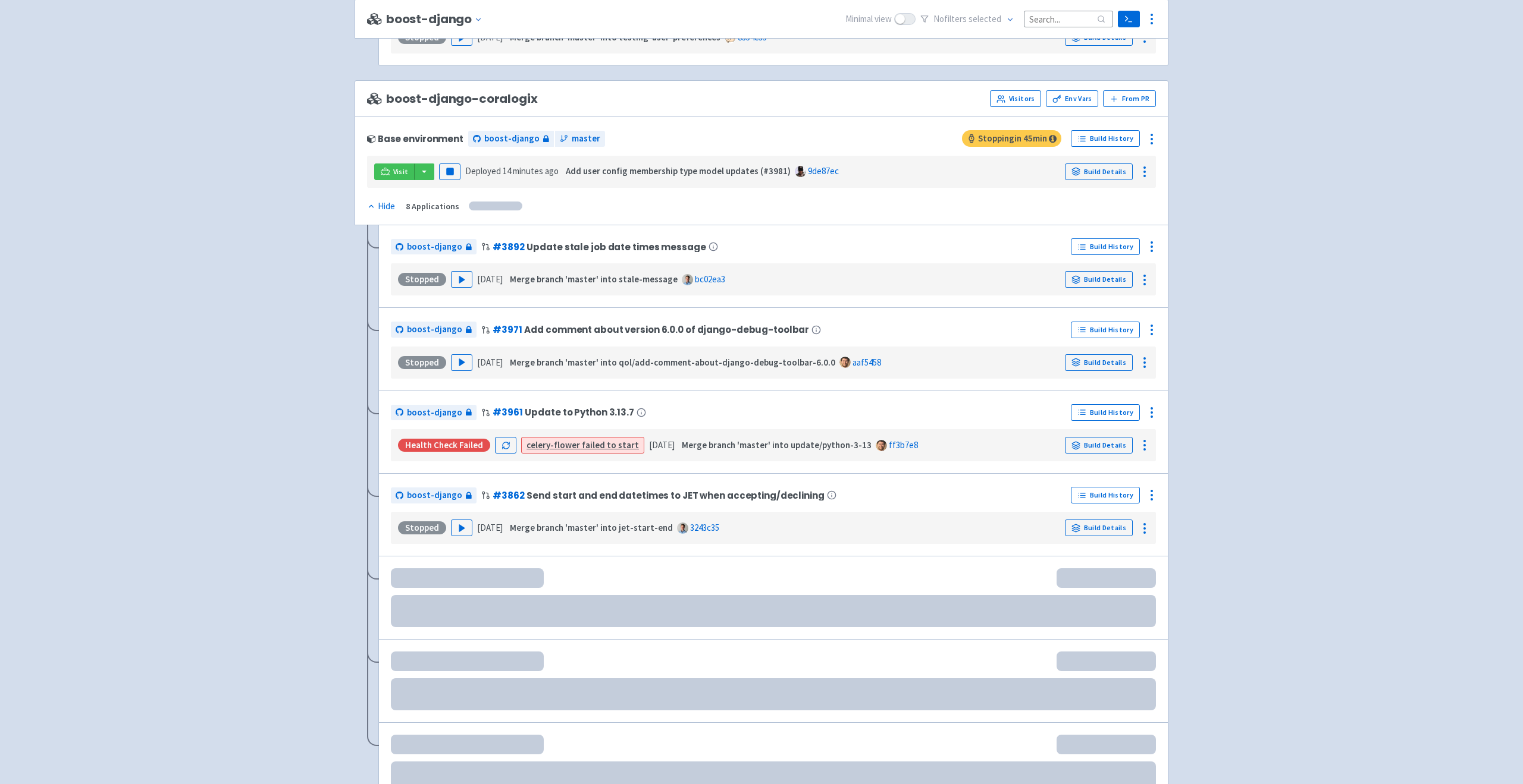
scroll to position [1460, 0]
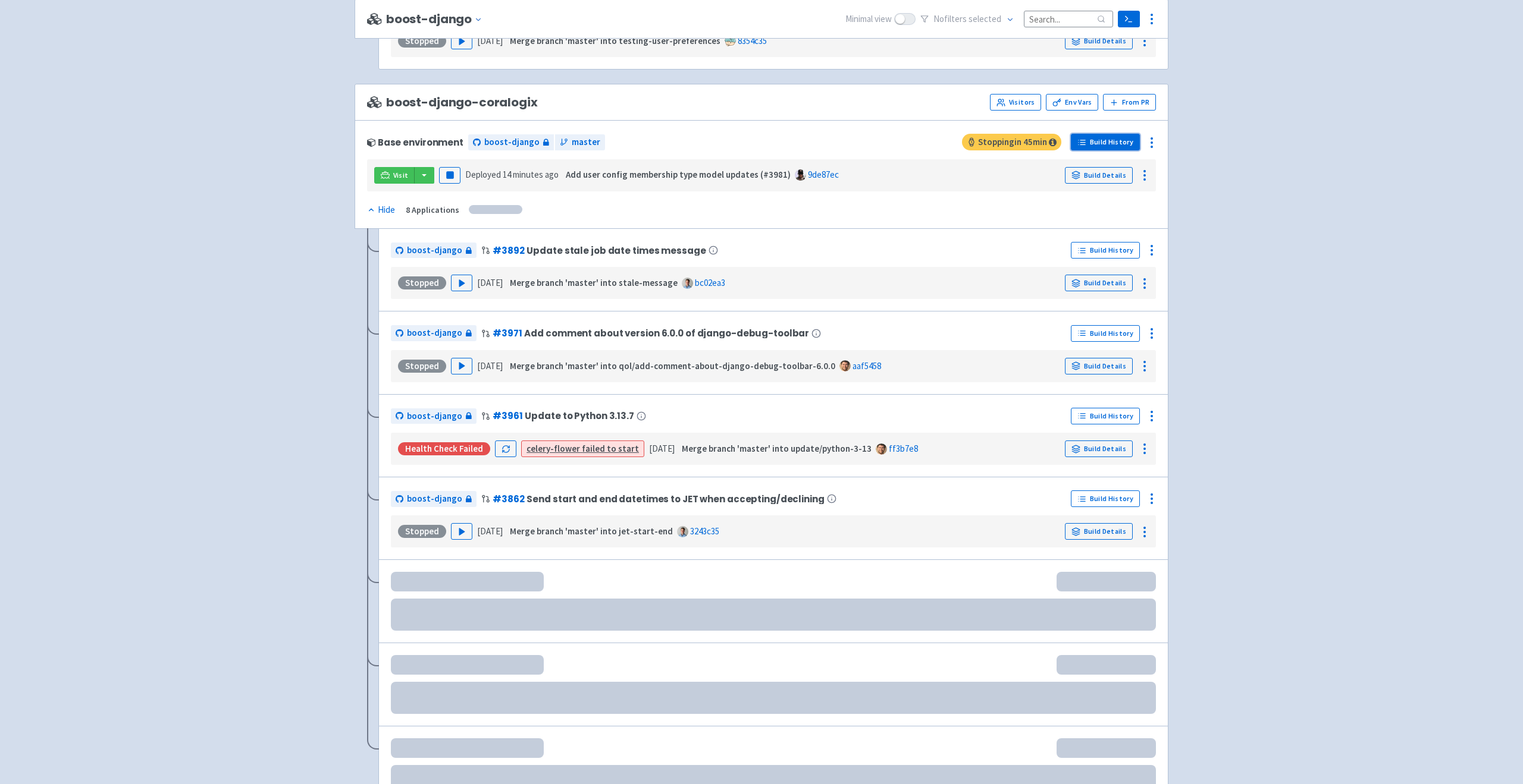
click at [1094, 141] on link "Build History" at bounding box center [1105, 142] width 69 height 17
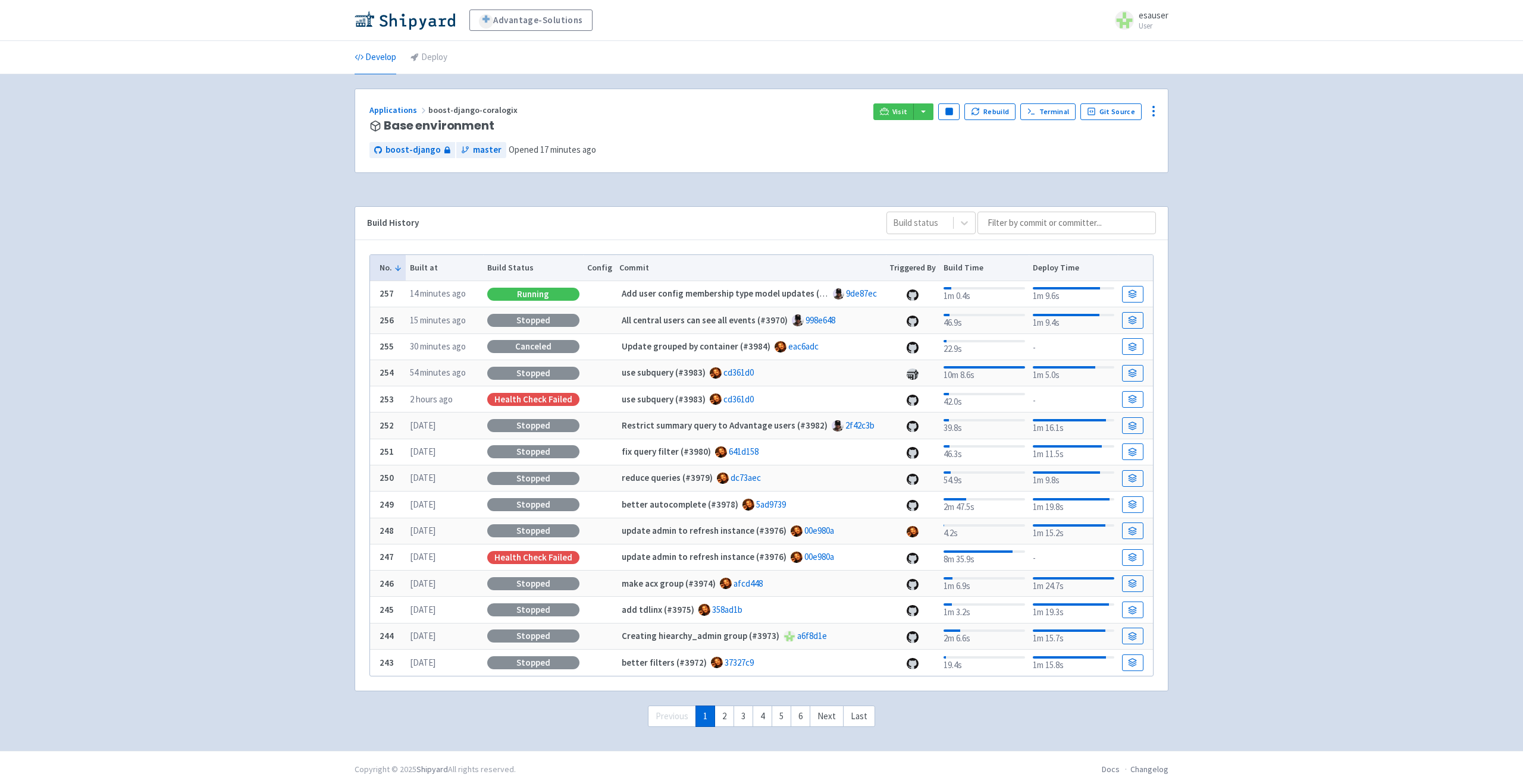
scroll to position [4, 0]
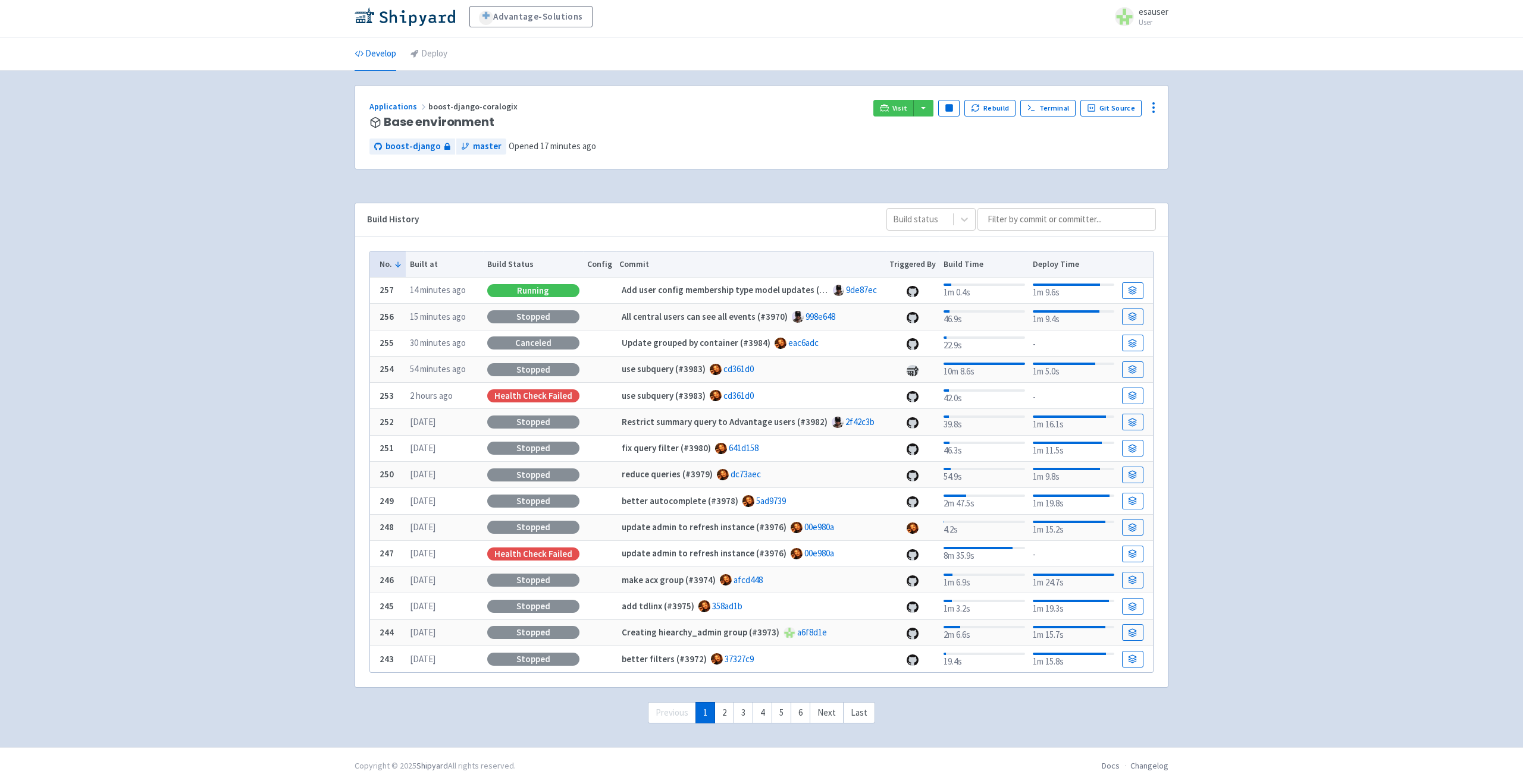
click at [383, 344] on b "255" at bounding box center [386, 342] width 14 height 12
click at [381, 342] on b "255" at bounding box center [386, 342] width 14 height 12
click at [664, 346] on strong "Update grouped by container (#3984)" at bounding box center [695, 342] width 148 height 12
click at [670, 317] on strong "All central users can see all events (#3970)" at bounding box center [704, 316] width 166 height 12
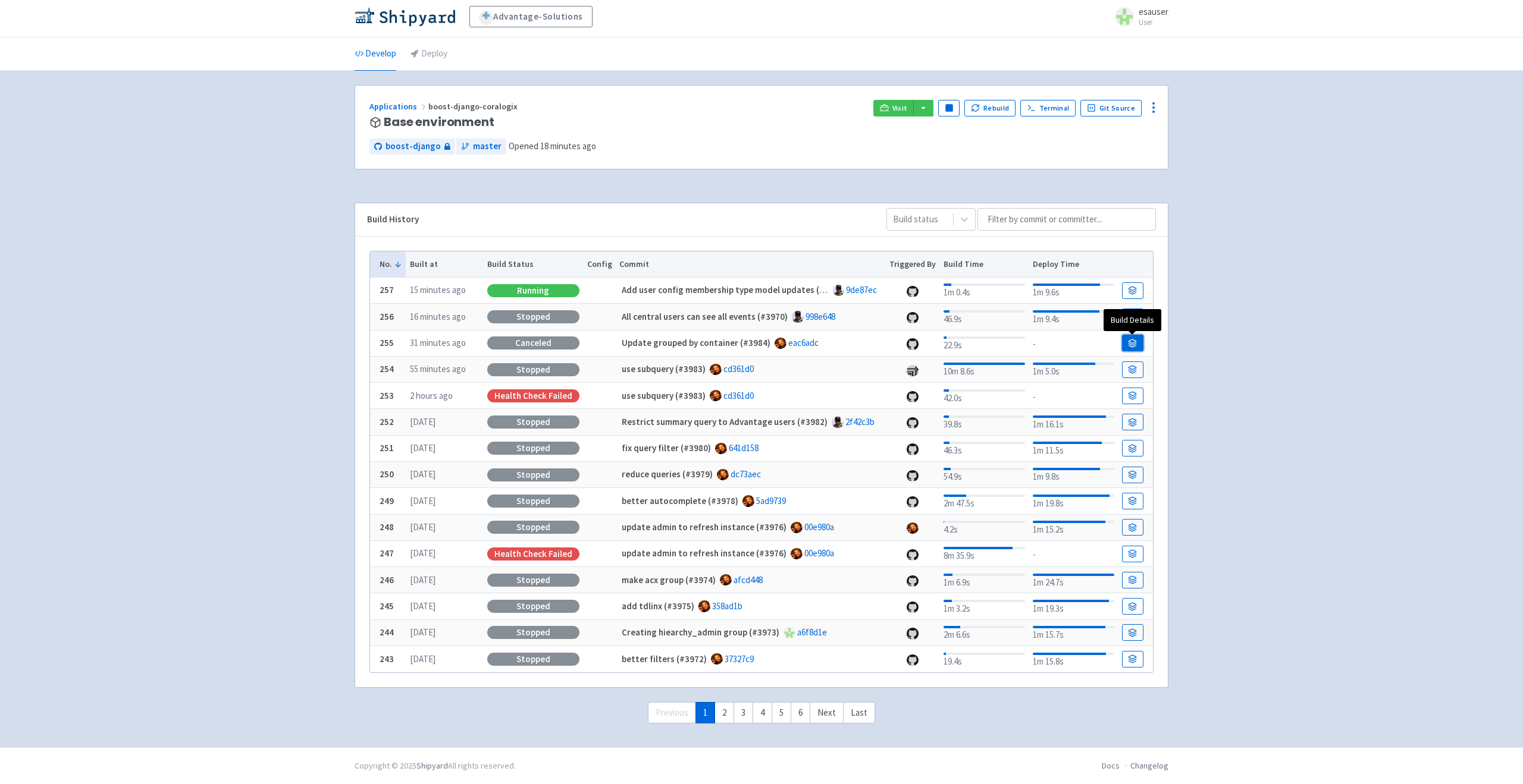
click at [1135, 342] on icon at bounding box center [1132, 341] width 8 height 4
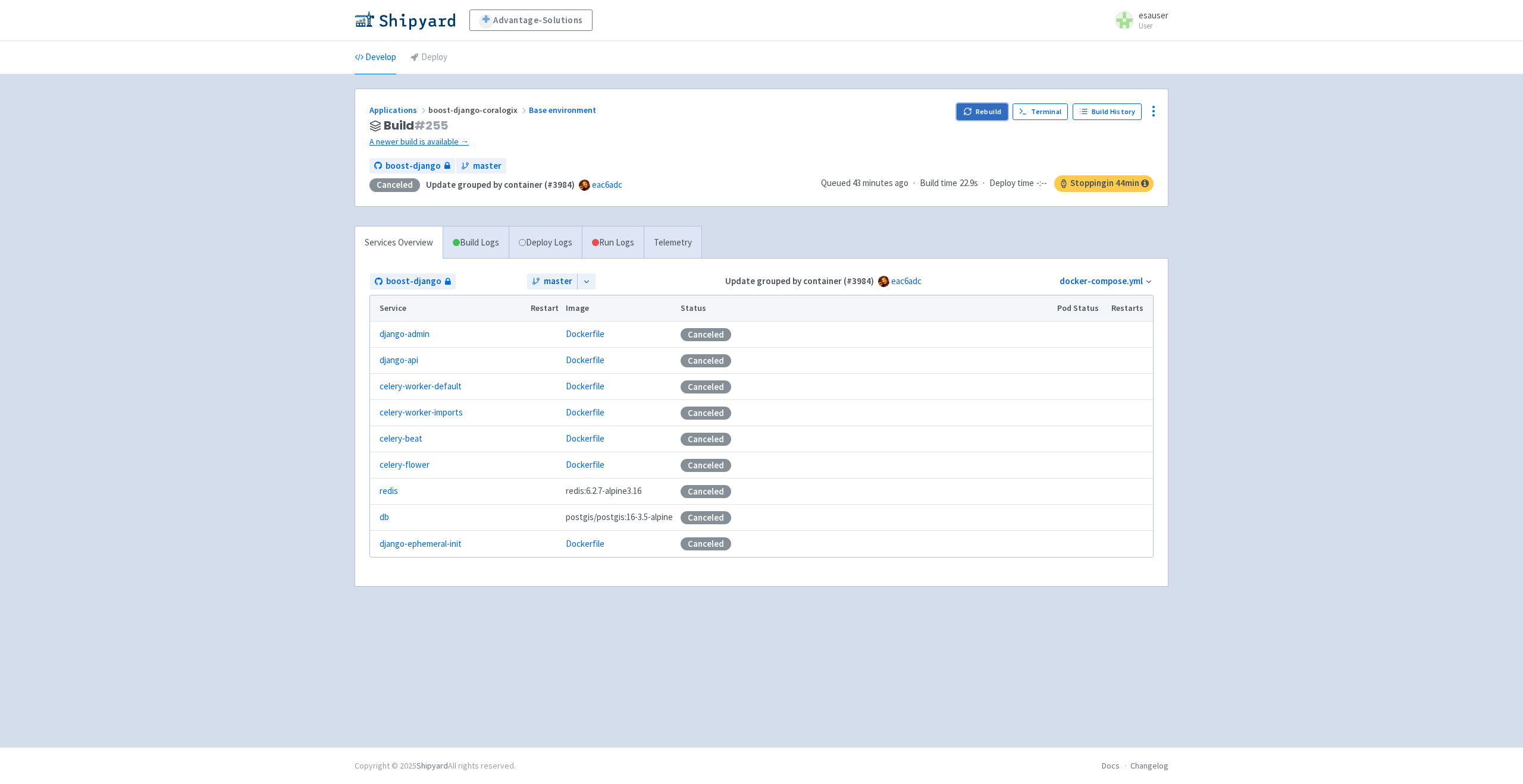
click at [984, 107] on button "Rebuild" at bounding box center [981, 111] width 51 height 17
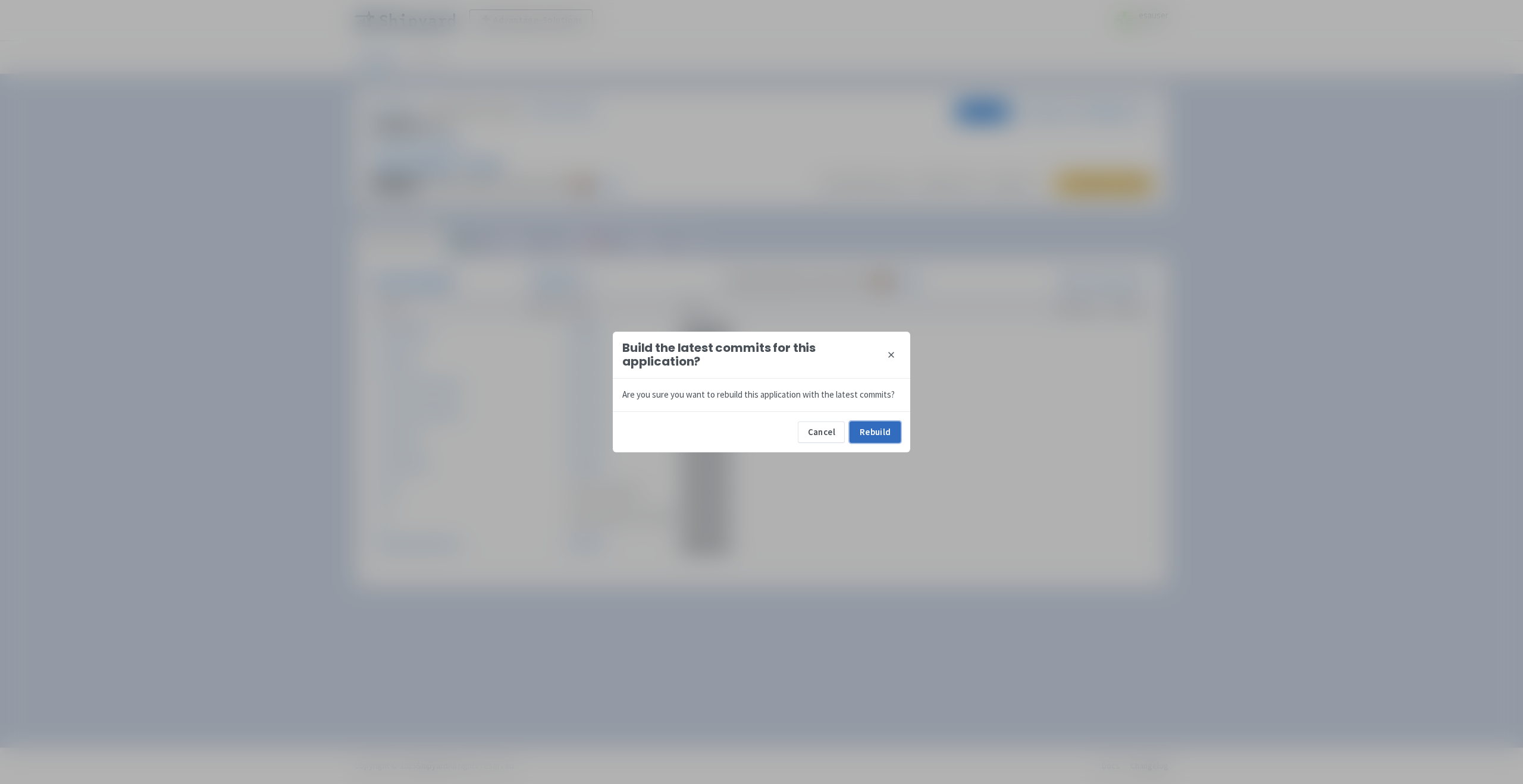
click at [875, 427] on button "Rebuild" at bounding box center [874, 432] width 51 height 22
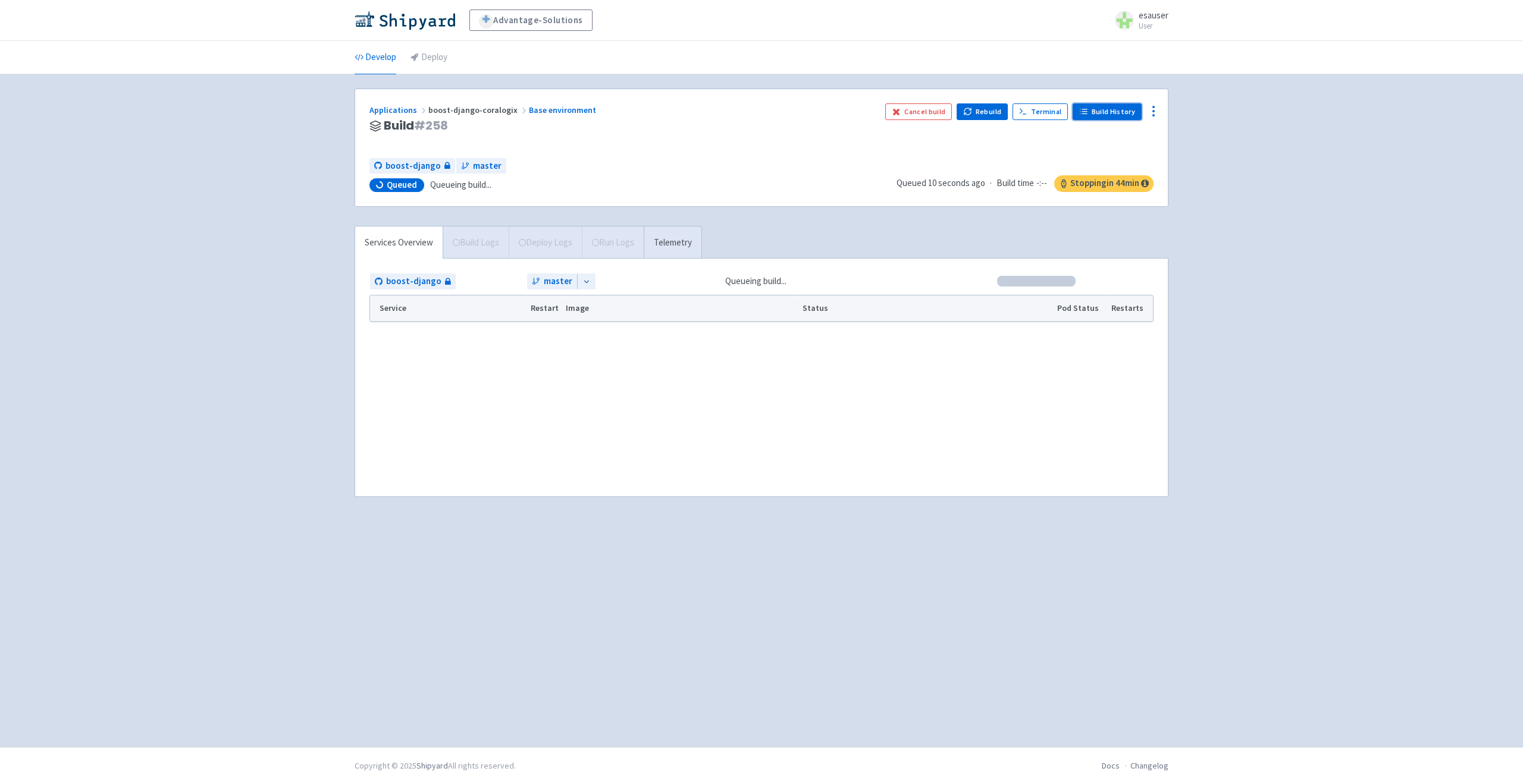
click at [1099, 116] on link "Build History" at bounding box center [1107, 111] width 69 height 17
